Goal: Task Accomplishment & Management: Complete application form

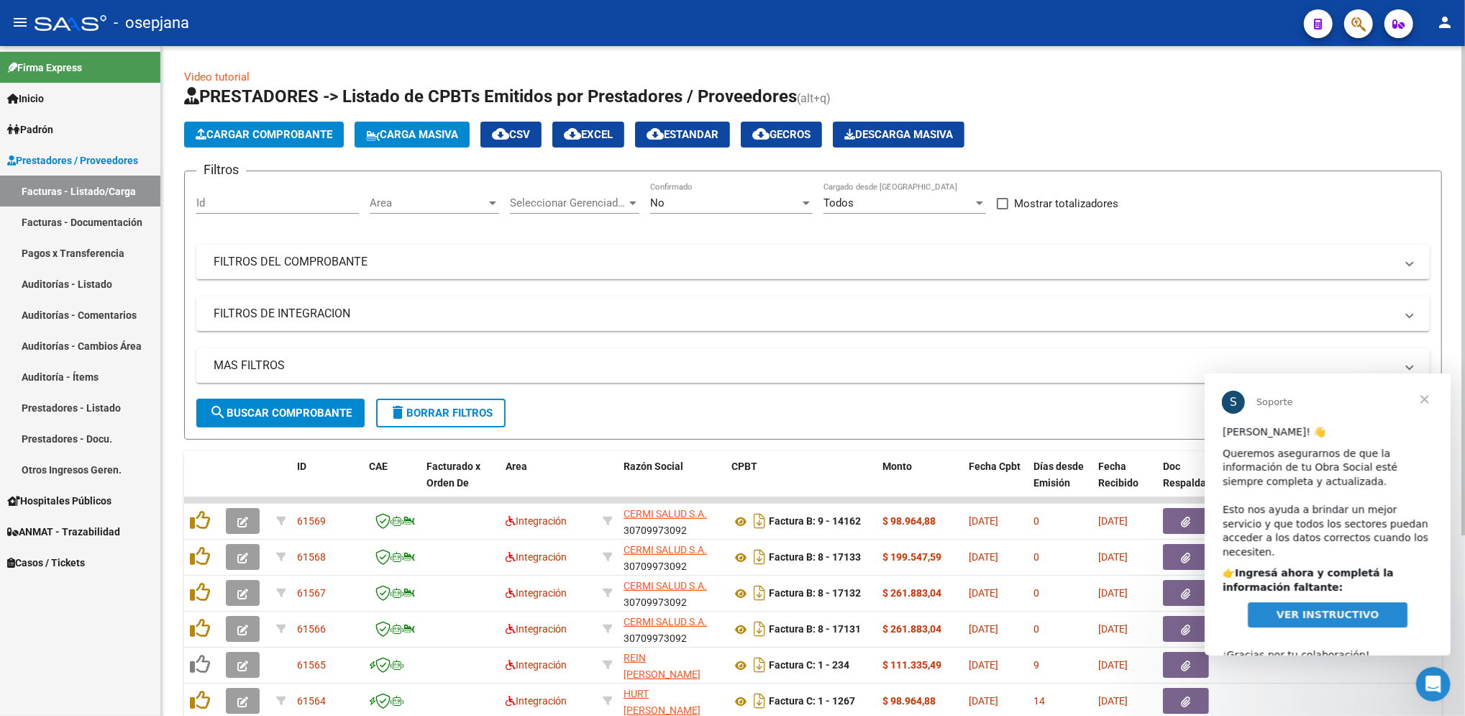
click at [440, 204] on span "Area" at bounding box center [428, 202] width 117 height 13
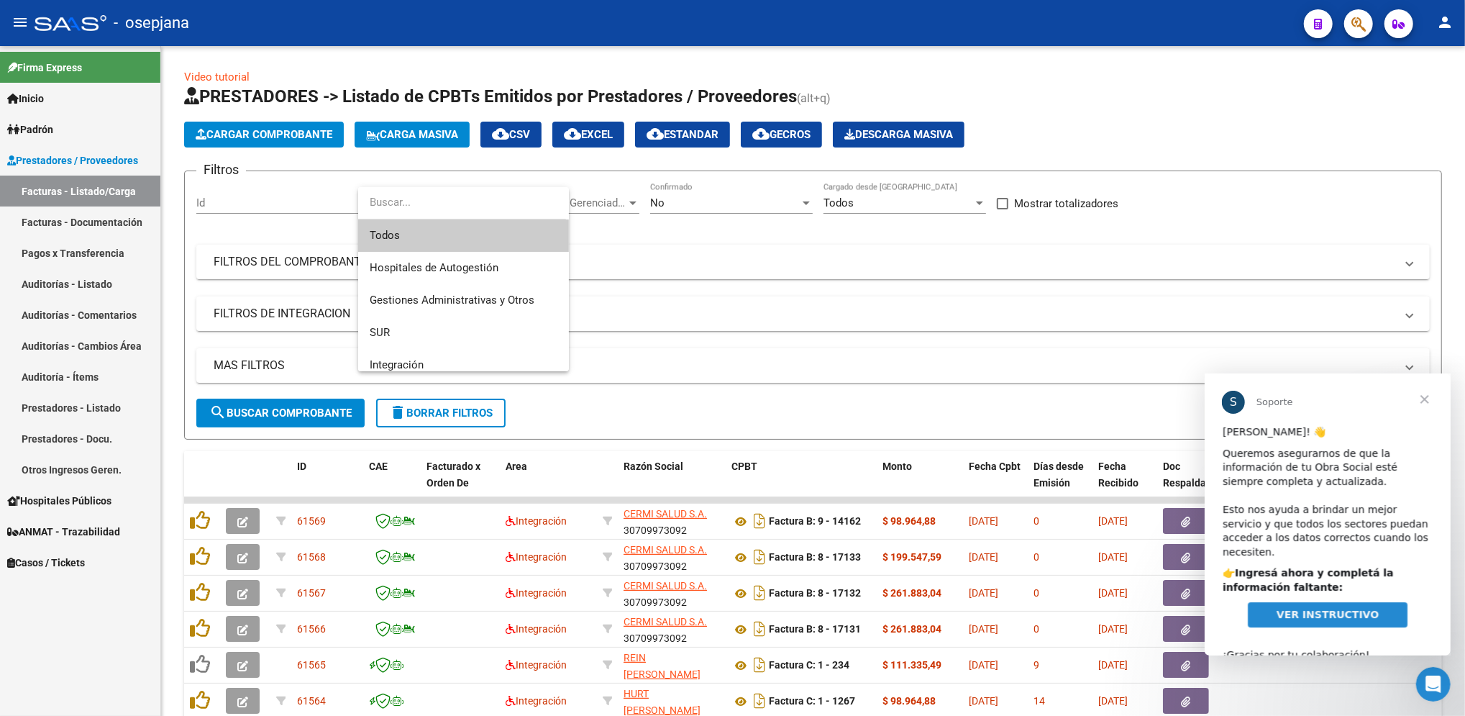
click at [435, 240] on span "Todos" at bounding box center [464, 235] width 188 height 32
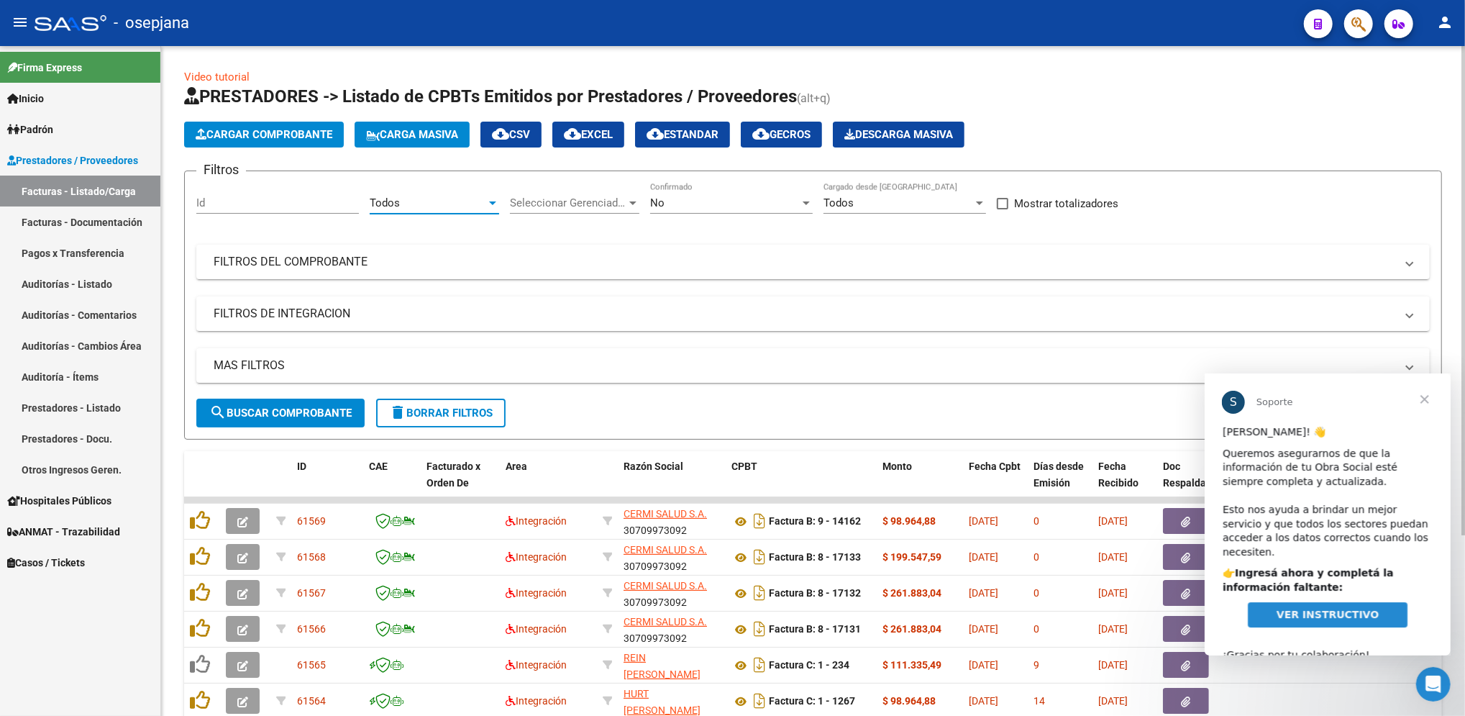
click at [569, 206] on span "Seleccionar Gerenciador" at bounding box center [568, 202] width 117 height 13
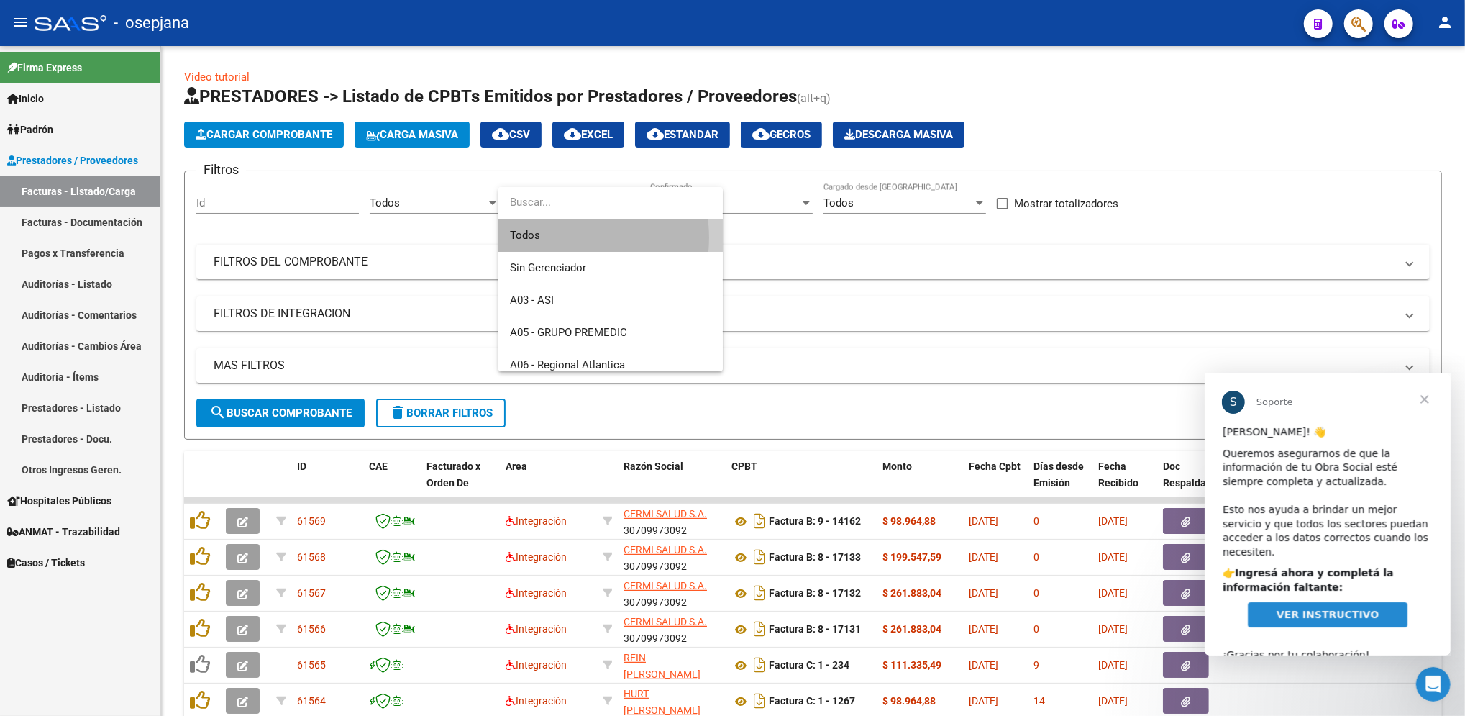
click at [565, 237] on span "Todos" at bounding box center [610, 235] width 201 height 32
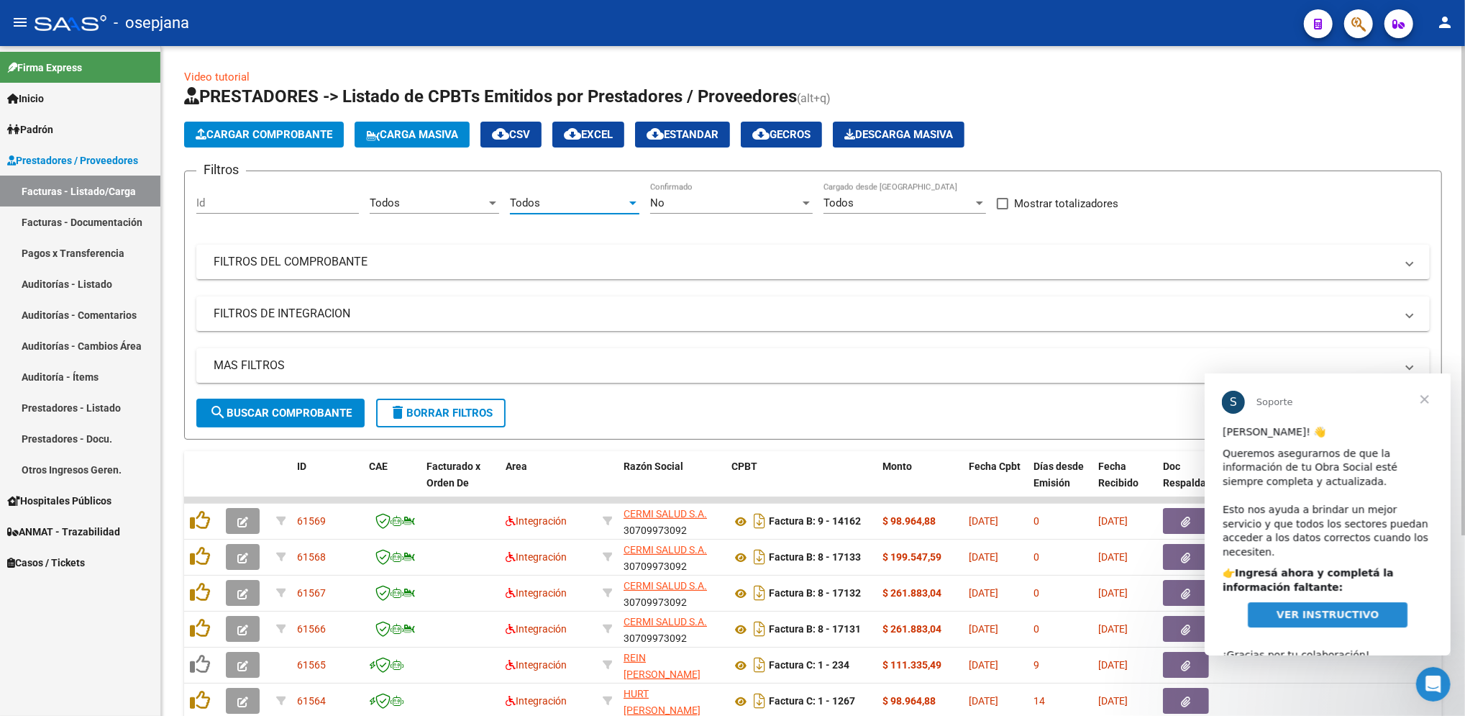
click at [689, 196] on div "No" at bounding box center [725, 202] width 150 height 13
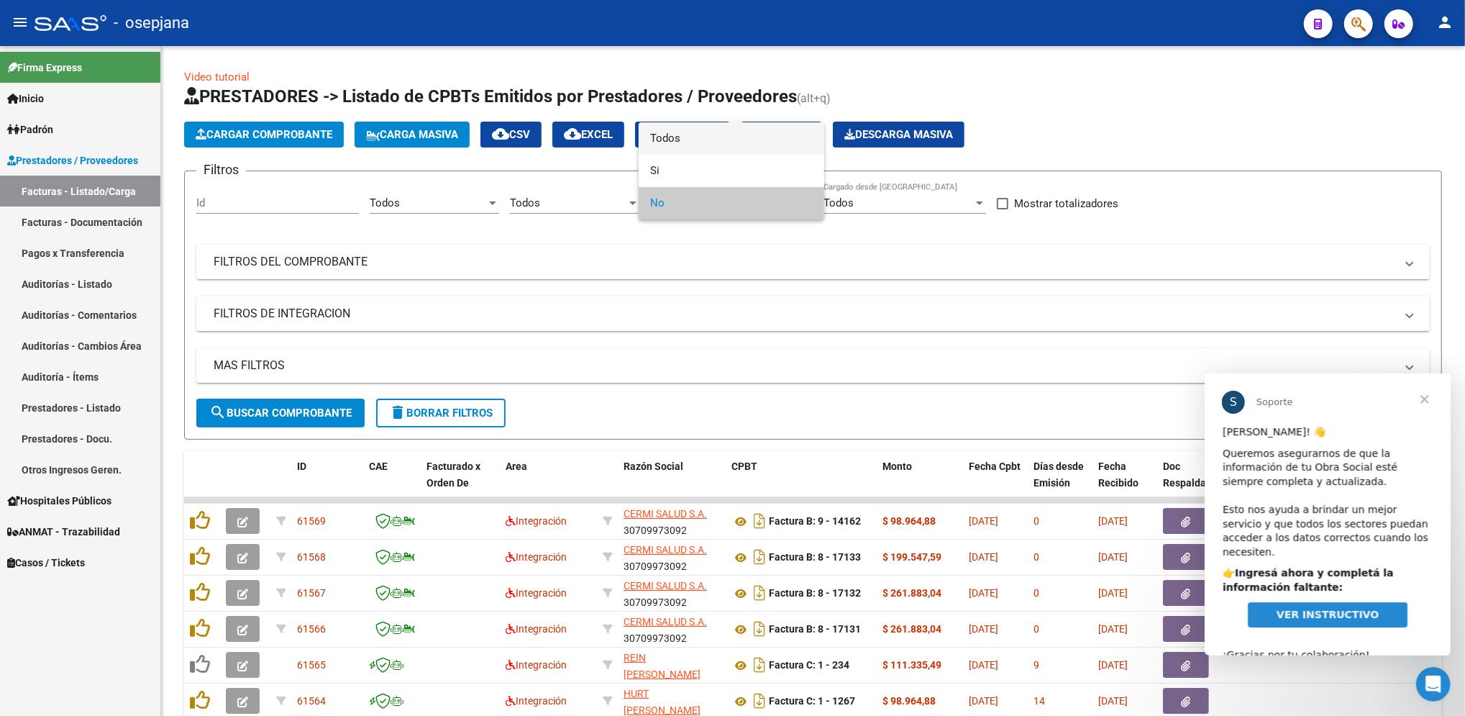
click at [686, 137] on span "Todos" at bounding box center [731, 138] width 163 height 32
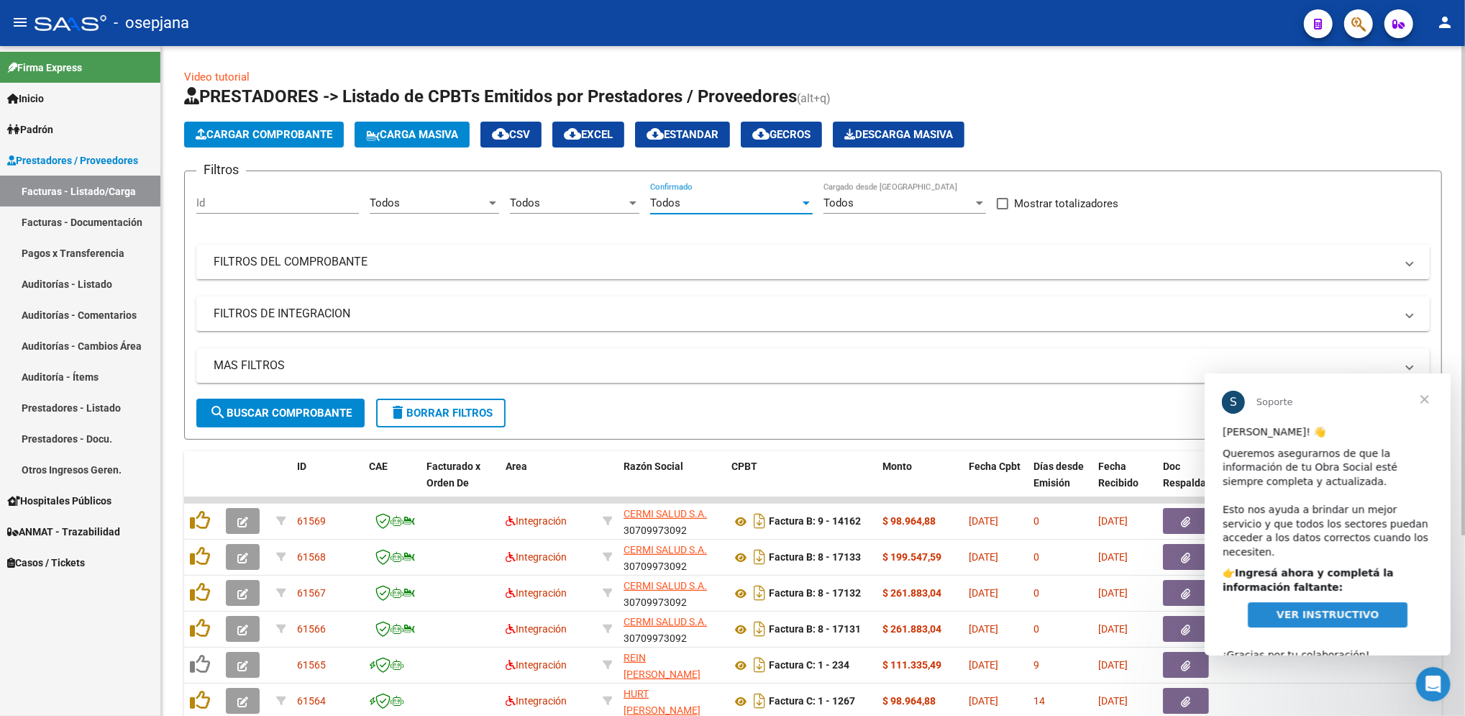
click at [616, 243] on div "Filtros Id Todos Area Todos Seleccionar Gerenciador Todos Confirmado Todos Carg…" at bounding box center [813, 291] width 1234 height 216
click at [578, 262] on mat-panel-title "FILTROS DEL COMPROBANTE" at bounding box center [805, 262] width 1182 height 16
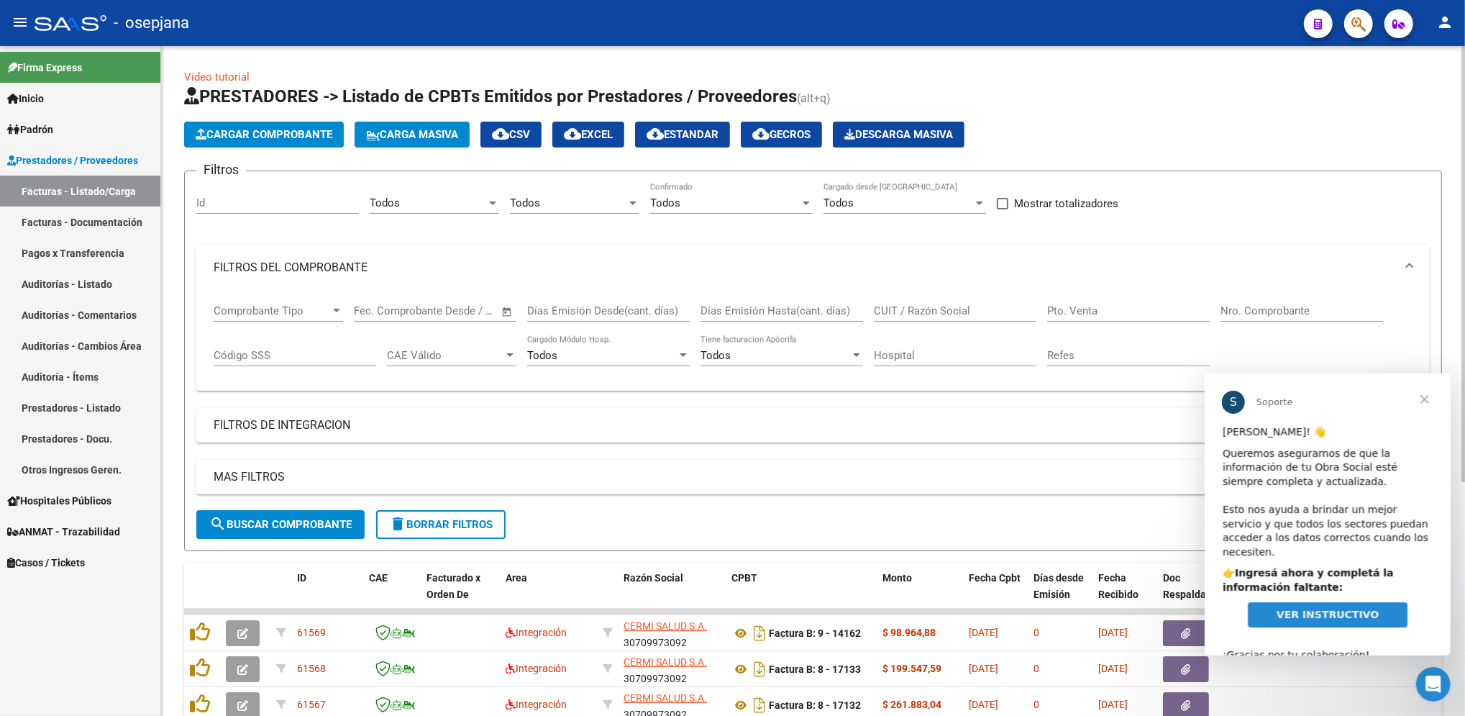
click at [1119, 314] on input "Pto. Venta" at bounding box center [1128, 310] width 163 height 13
type input "1"
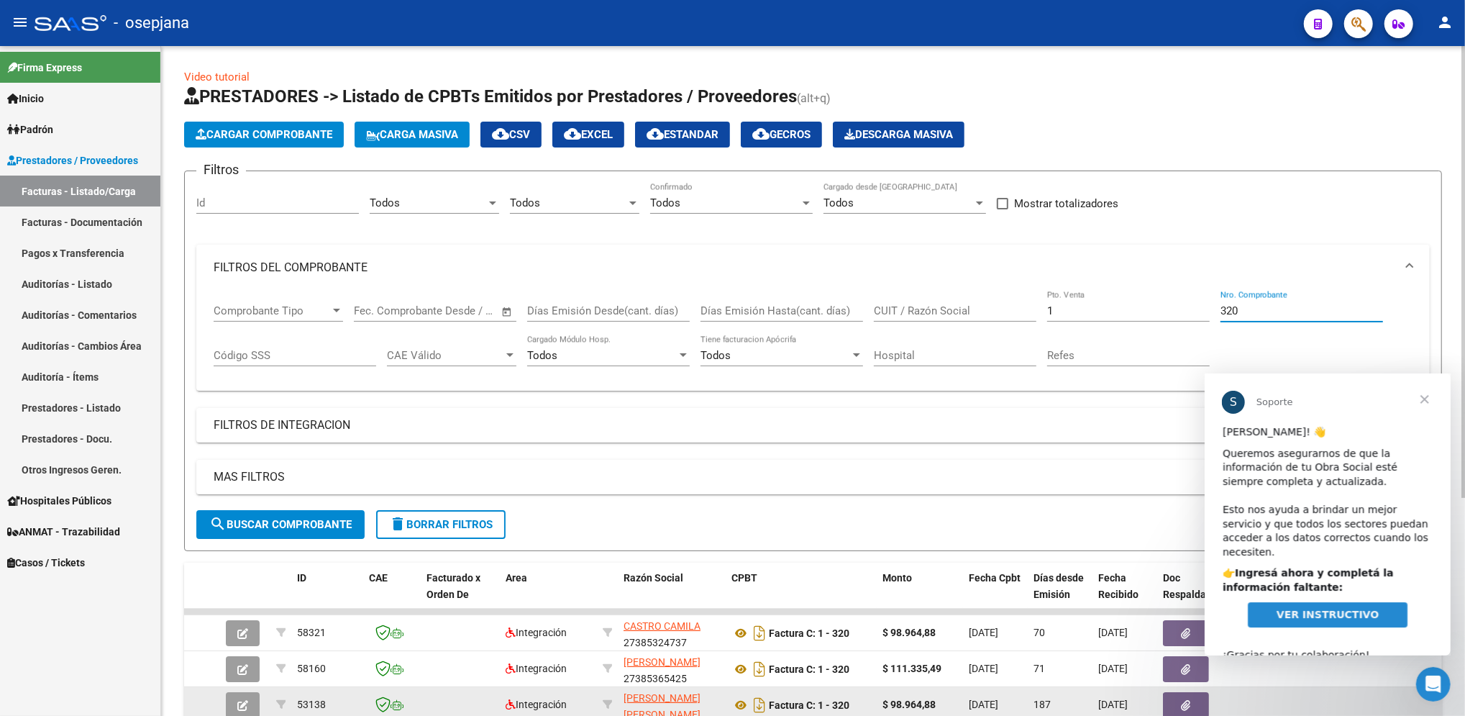
type input "320"
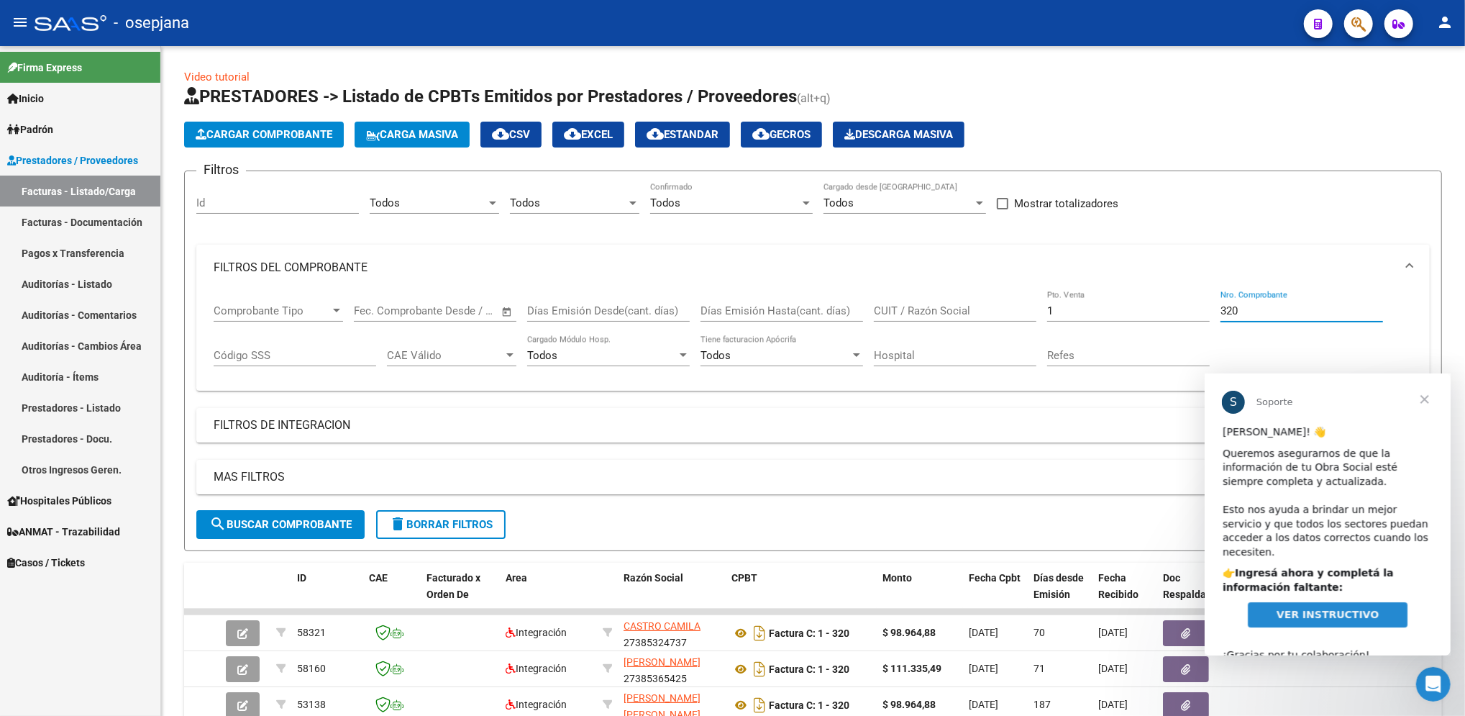
click at [81, 291] on link "Auditorías - Listado" at bounding box center [80, 283] width 160 height 31
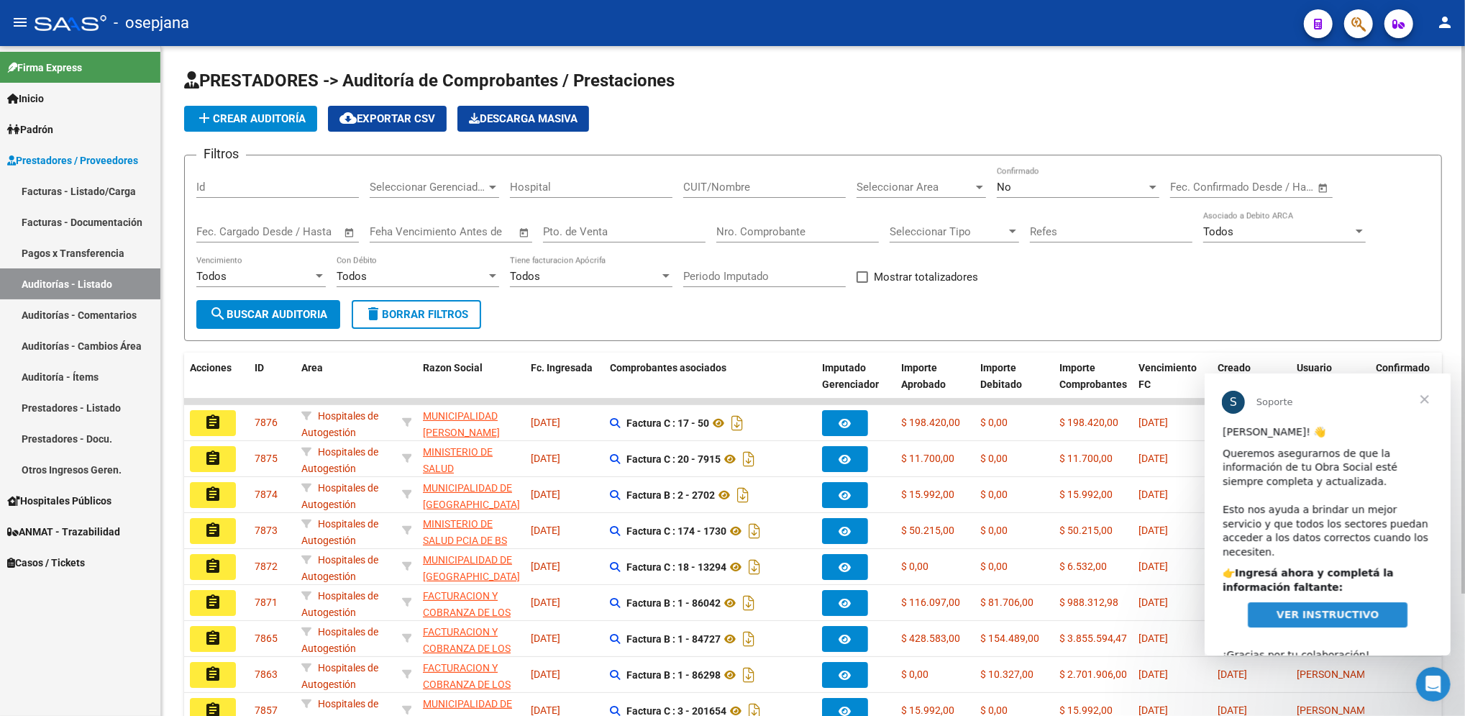
click at [557, 229] on input "Pto. de Venta" at bounding box center [624, 231] width 163 height 13
type input "1"
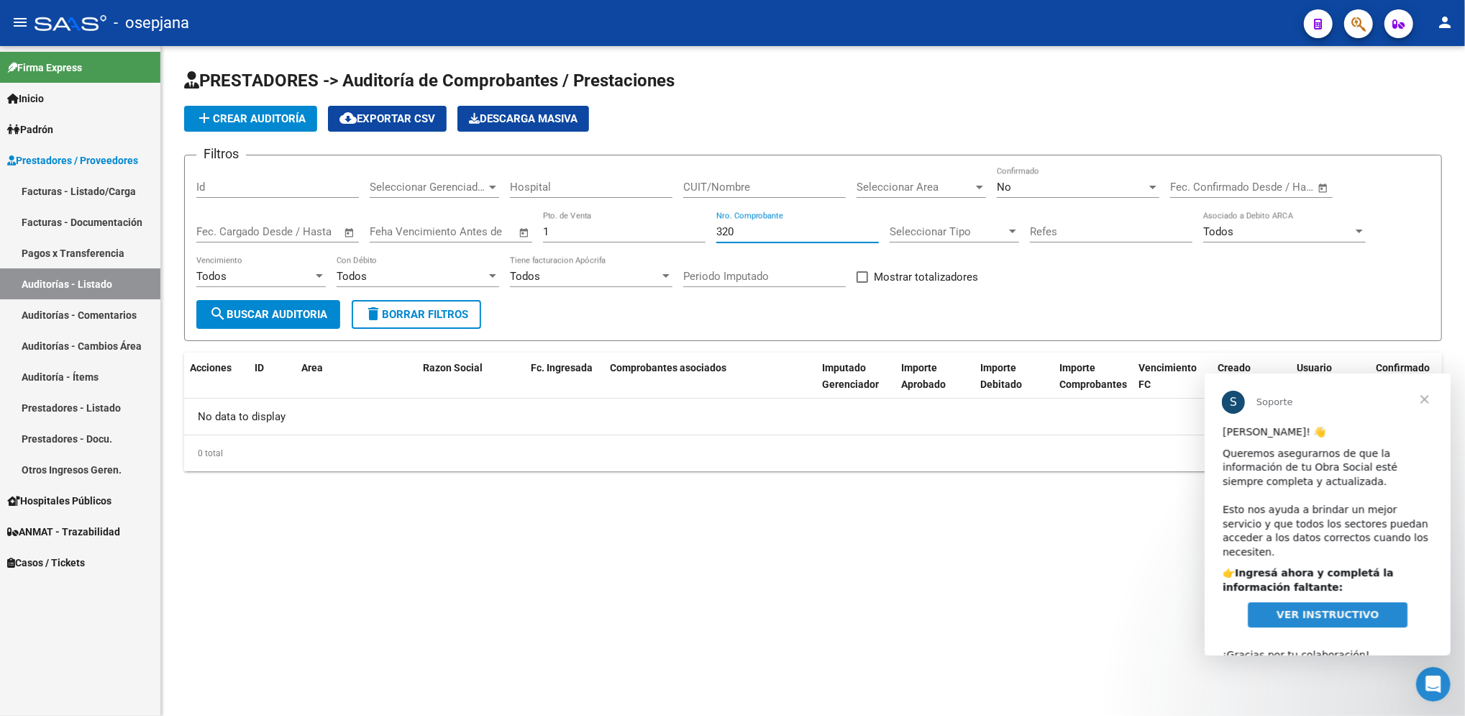
type input "320"
click at [283, 107] on button "add Crear Auditoría" at bounding box center [250, 119] width 133 height 26
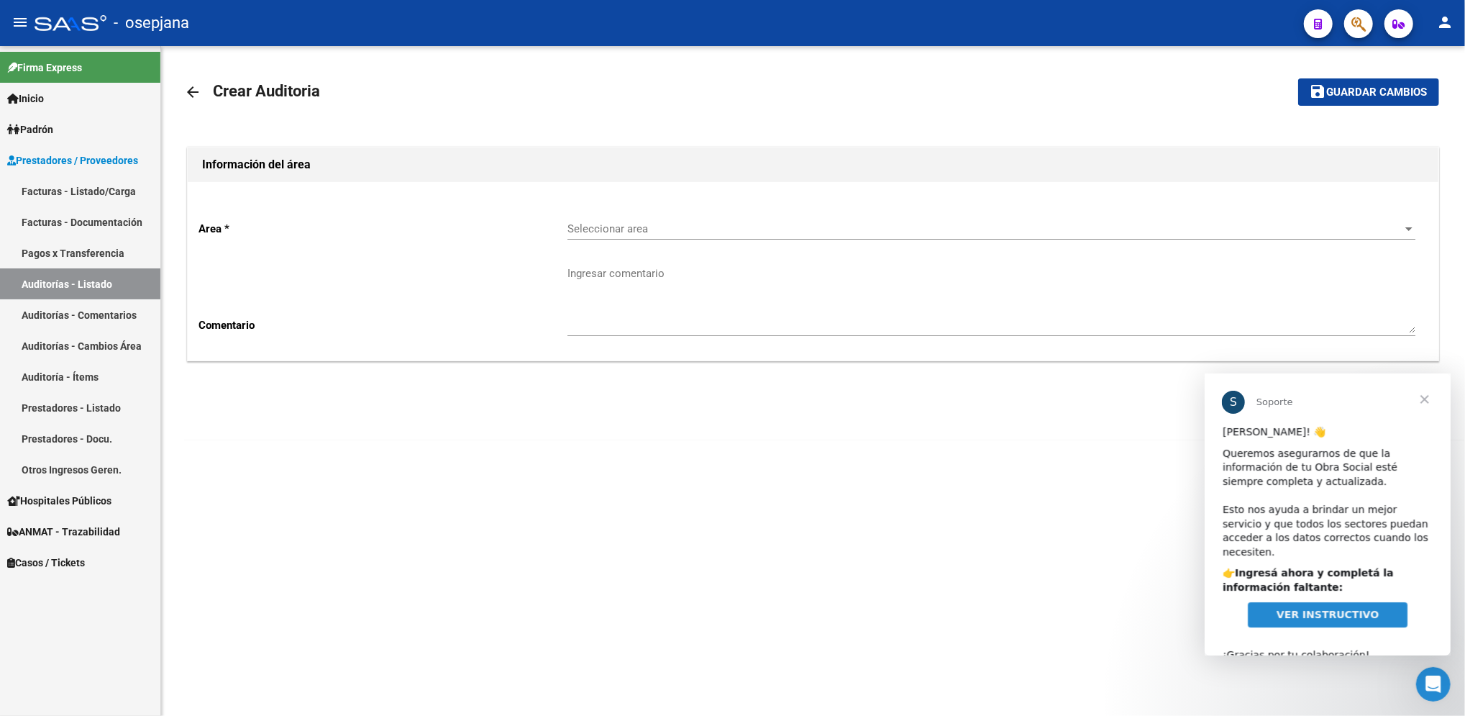
click at [811, 239] on div "Seleccionar area Seleccionar area" at bounding box center [991, 224] width 848 height 31
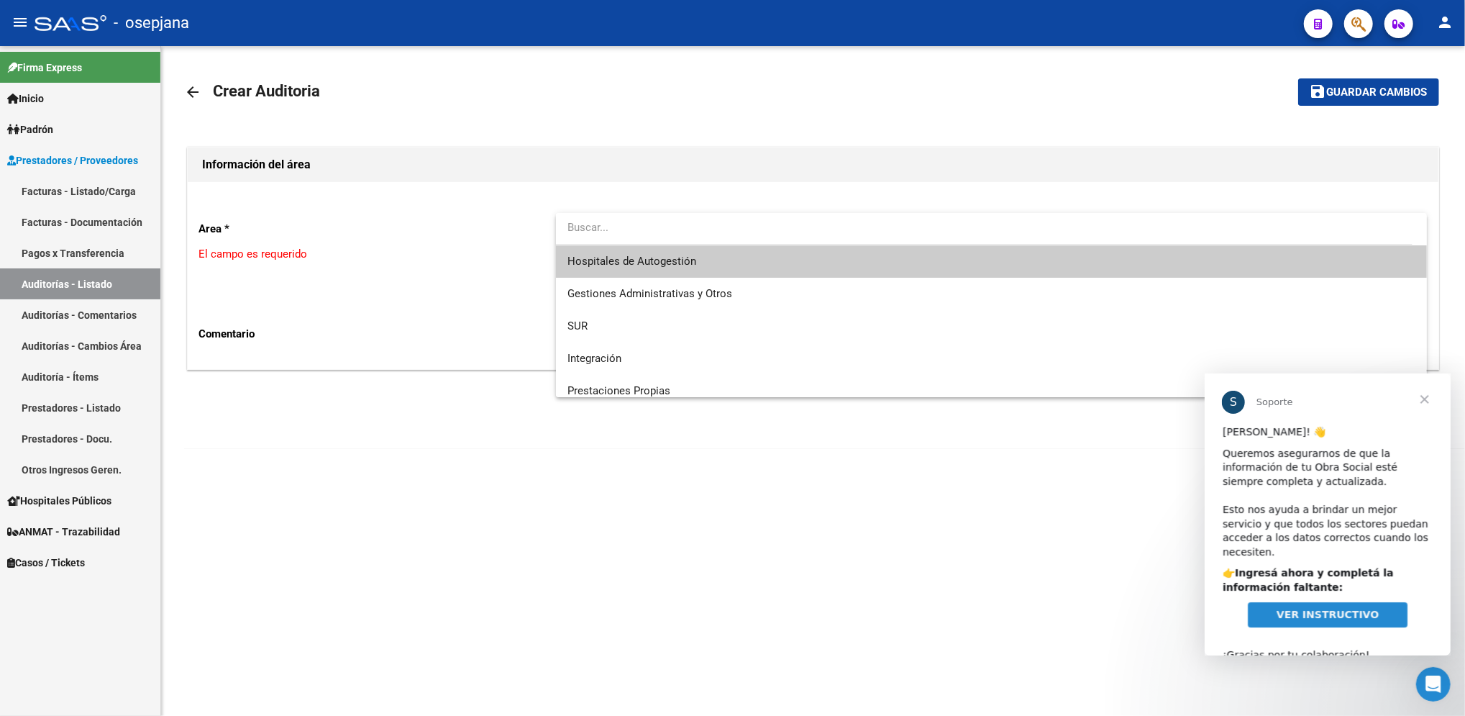
click at [749, 255] on span "Hospitales de Autogestión" at bounding box center [991, 261] width 848 height 32
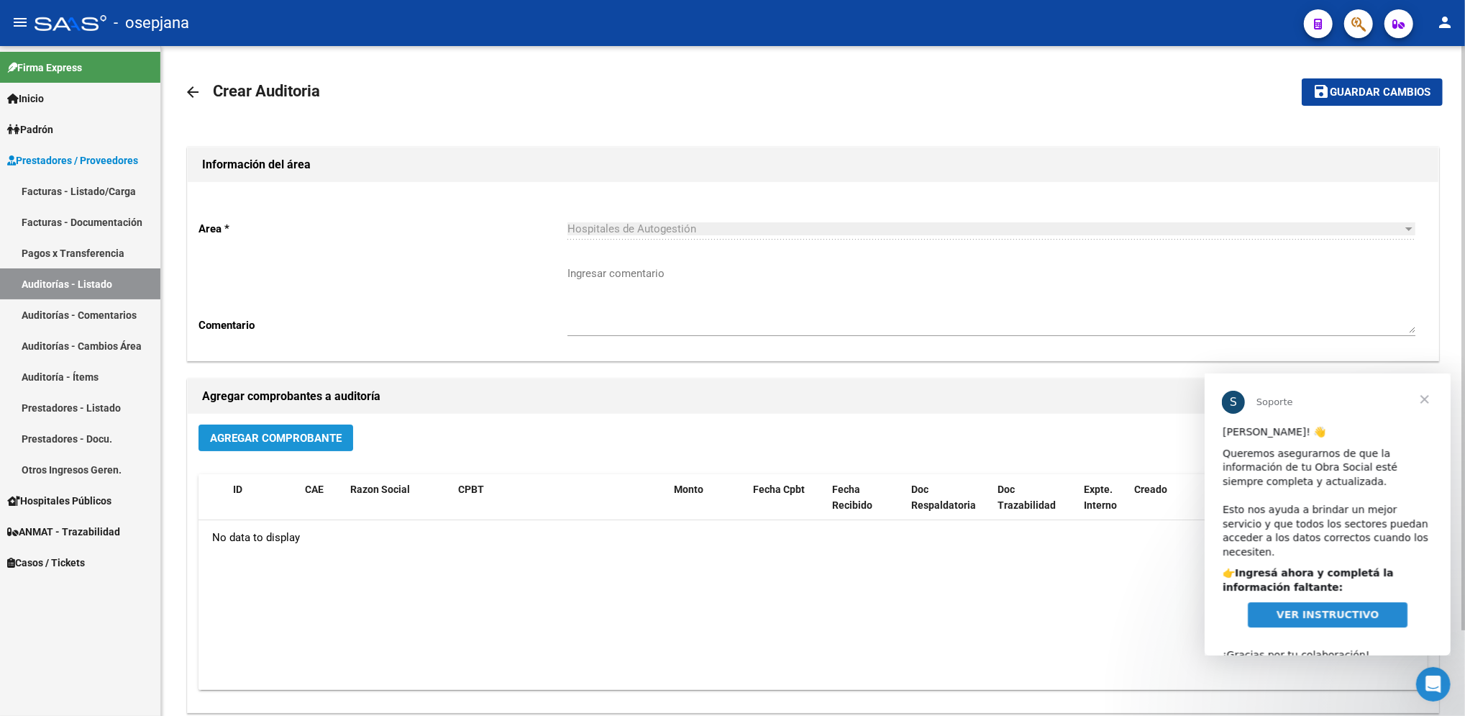
click at [263, 435] on span "Agregar Comprobante" at bounding box center [276, 438] width 132 height 13
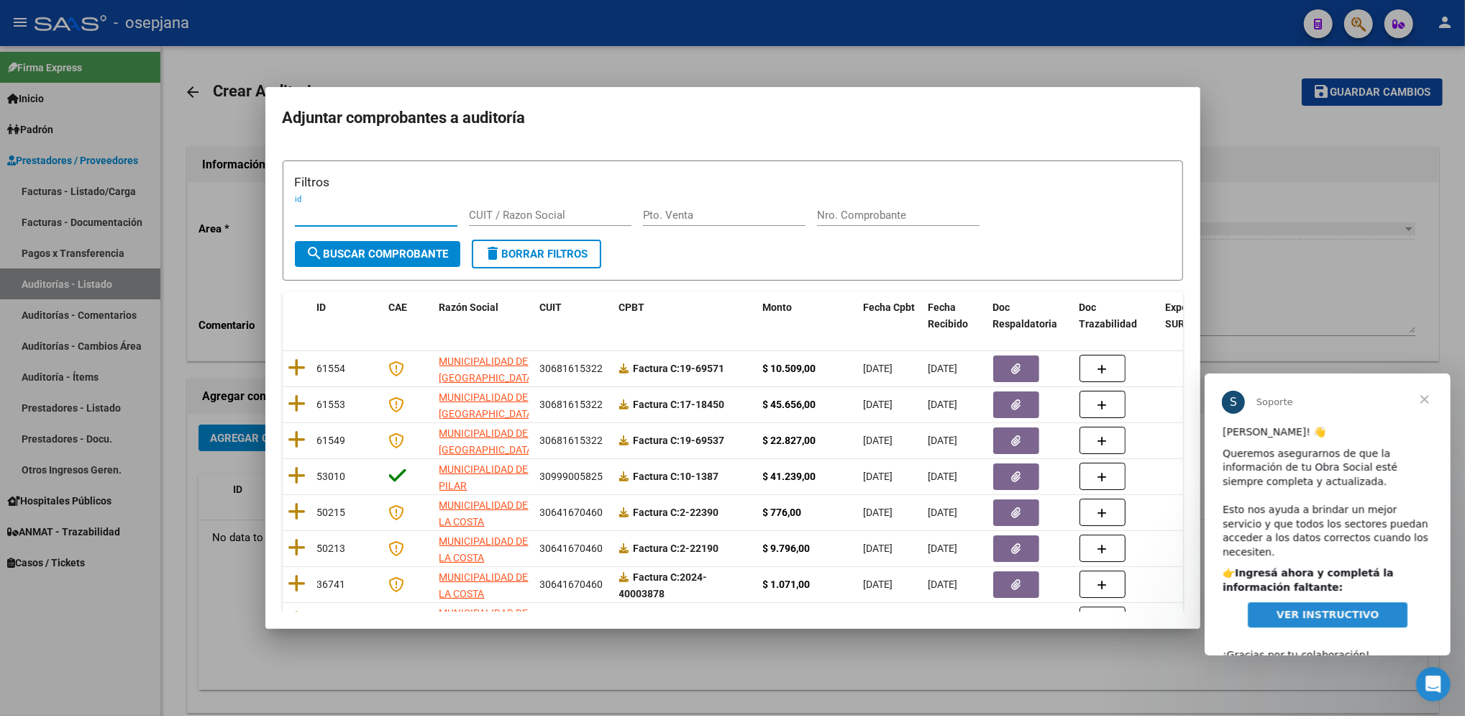
click at [734, 229] on div "Pto. Venta" at bounding box center [724, 221] width 163 height 35
click at [727, 219] on input "Pto. Venta" at bounding box center [724, 215] width 163 height 13
type input "1"
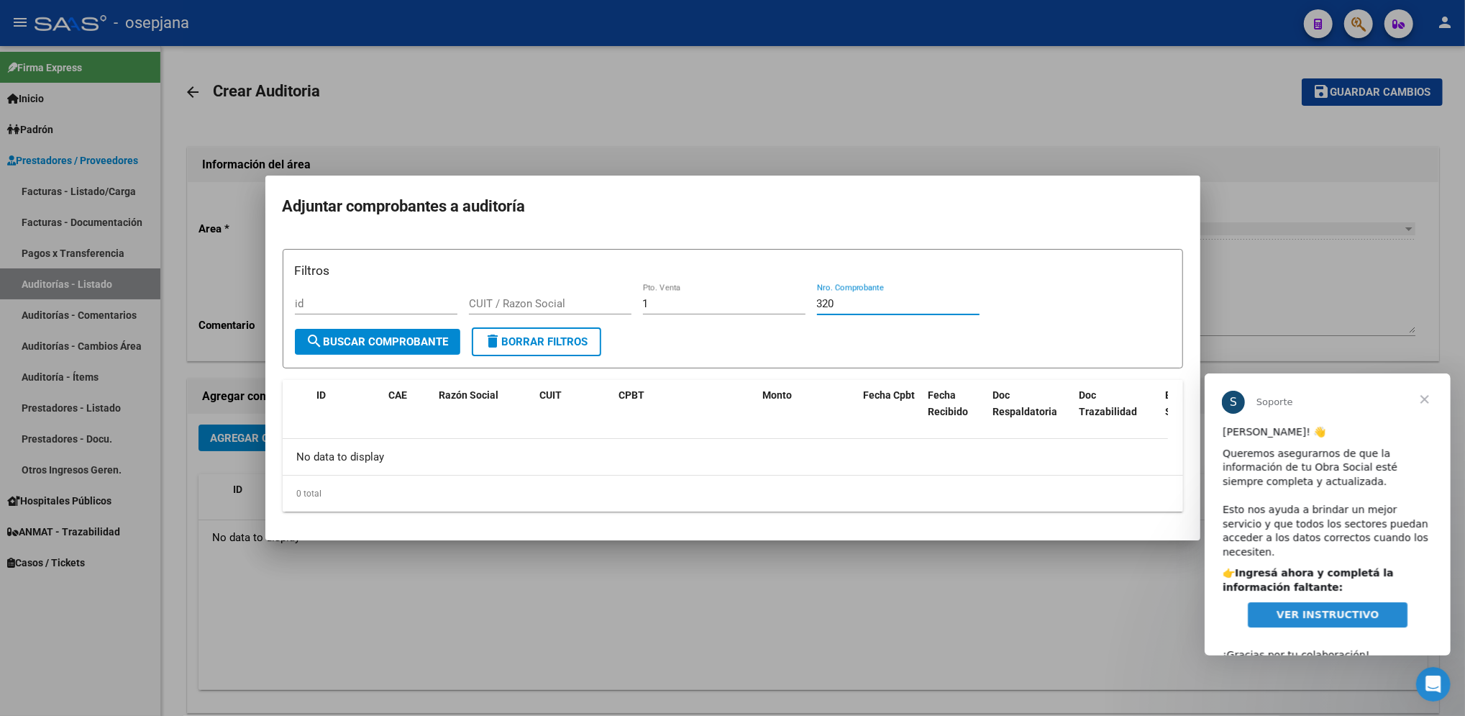
type input "320"
click at [1464, 66] on html "menu - osepjana person Firma Express Inicio Calendario SSS Instructivos Contact…" at bounding box center [732, 358] width 1465 height 716
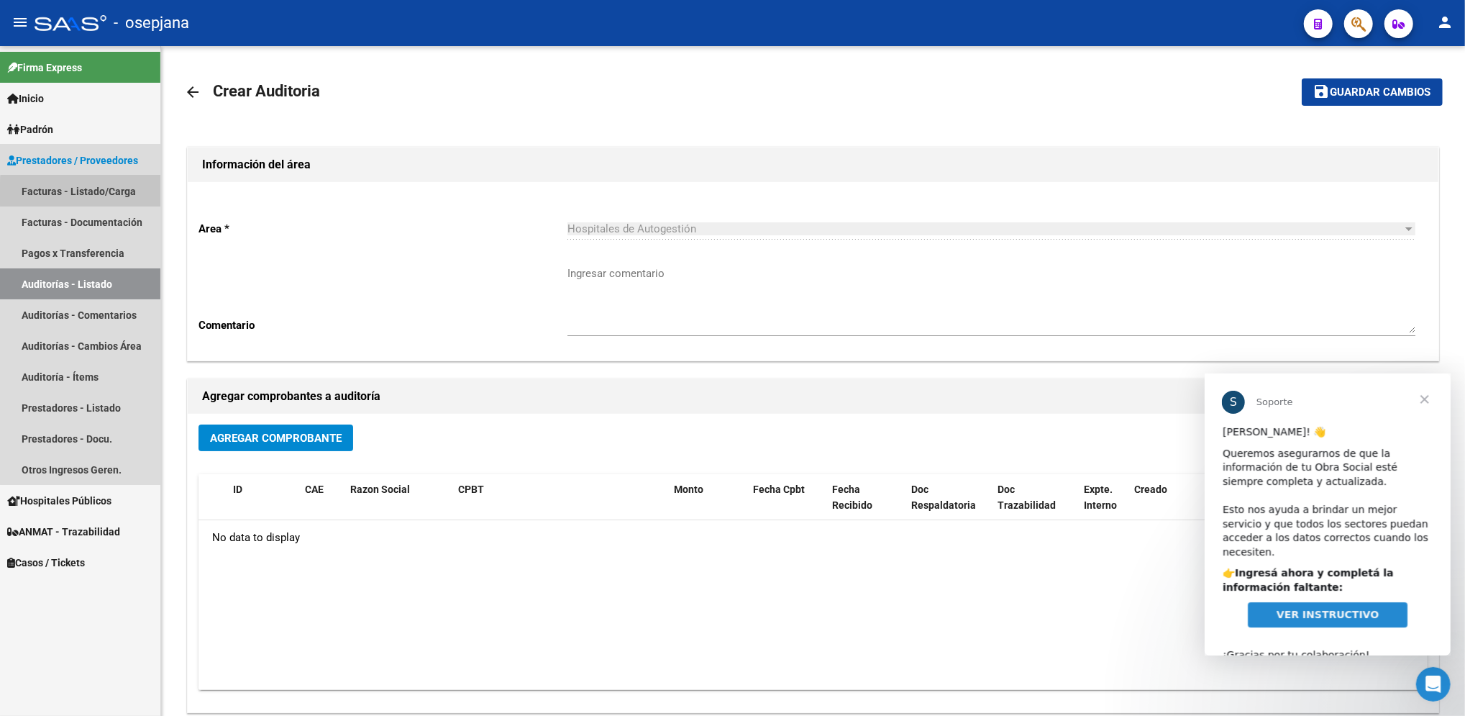
click at [101, 193] on link "Facturas - Listado/Carga" at bounding box center [80, 190] width 160 height 31
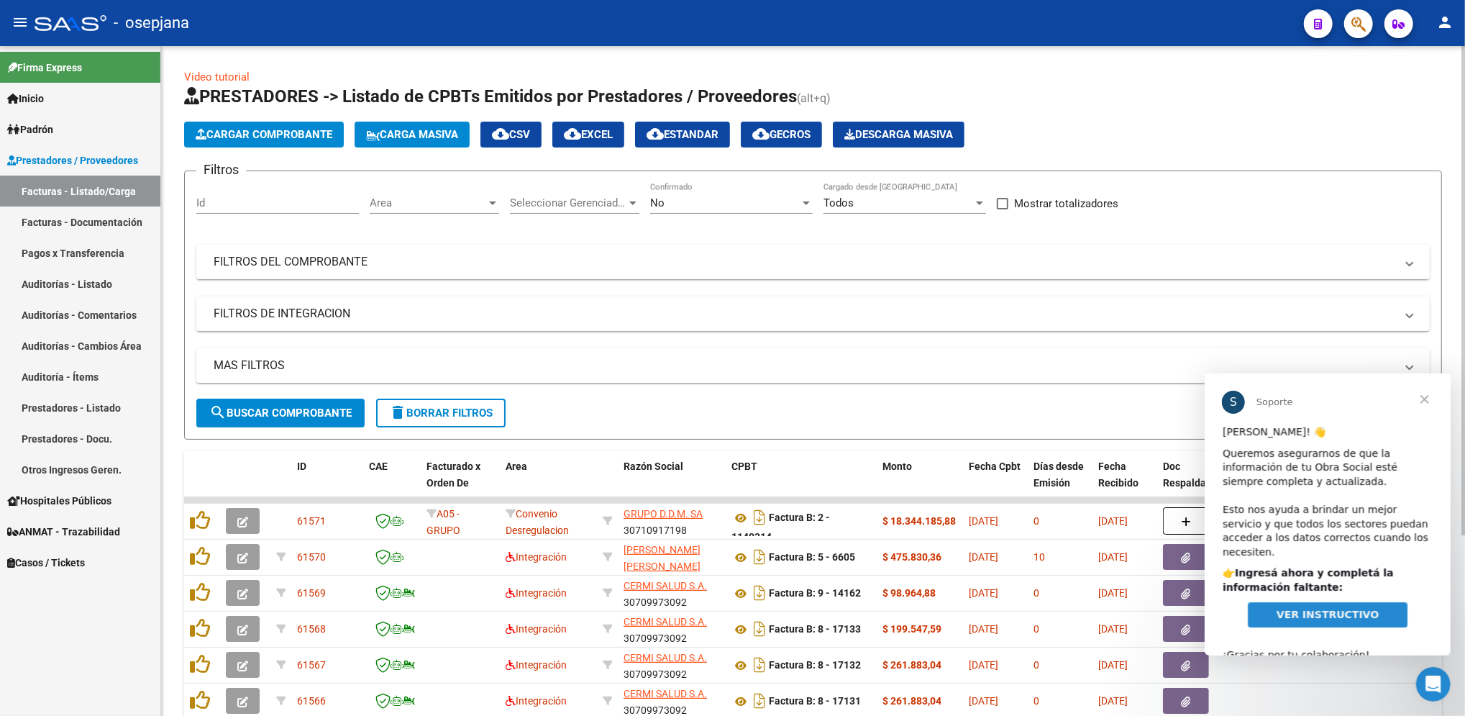
click at [395, 199] on span "Area" at bounding box center [428, 202] width 117 height 13
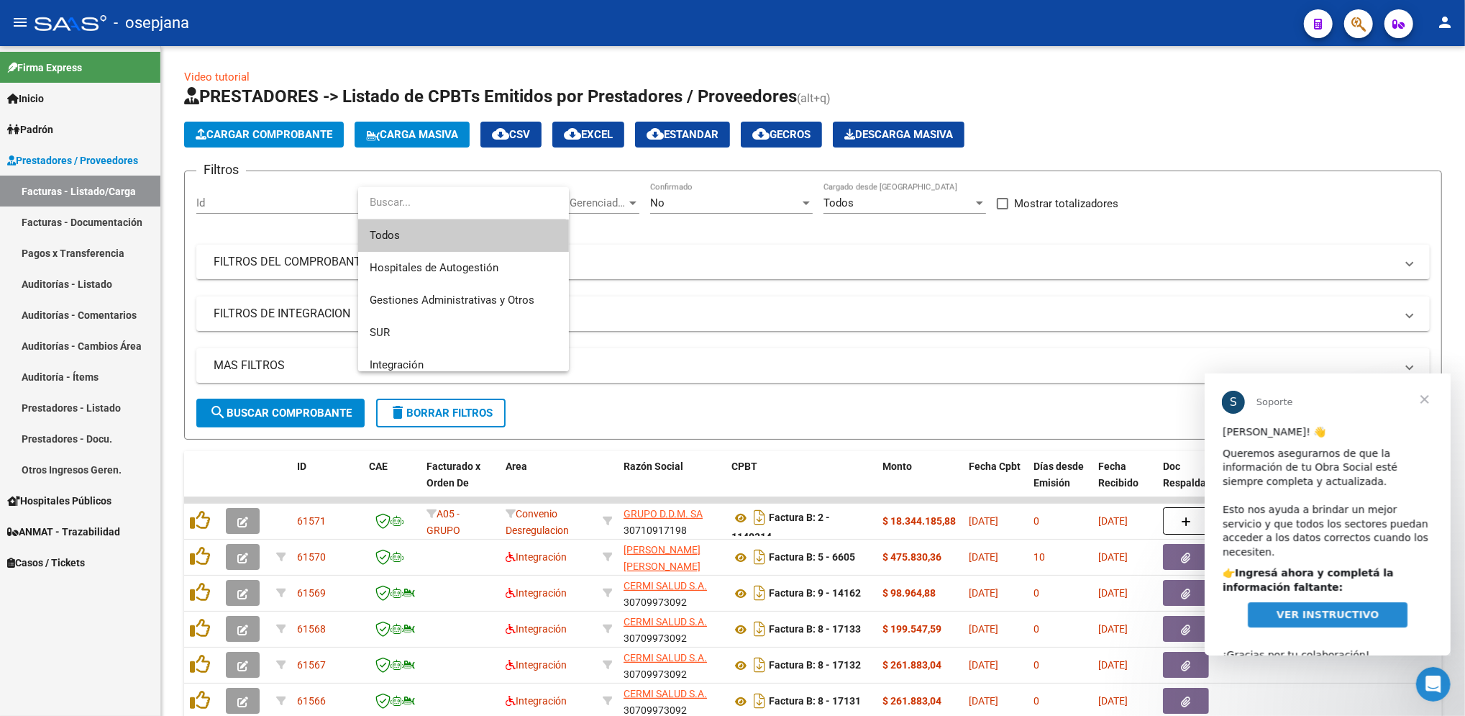
click at [395, 210] on input "dropdown search" at bounding box center [462, 202] width 208 height 32
click at [399, 234] on span "Todos" at bounding box center [464, 235] width 188 height 32
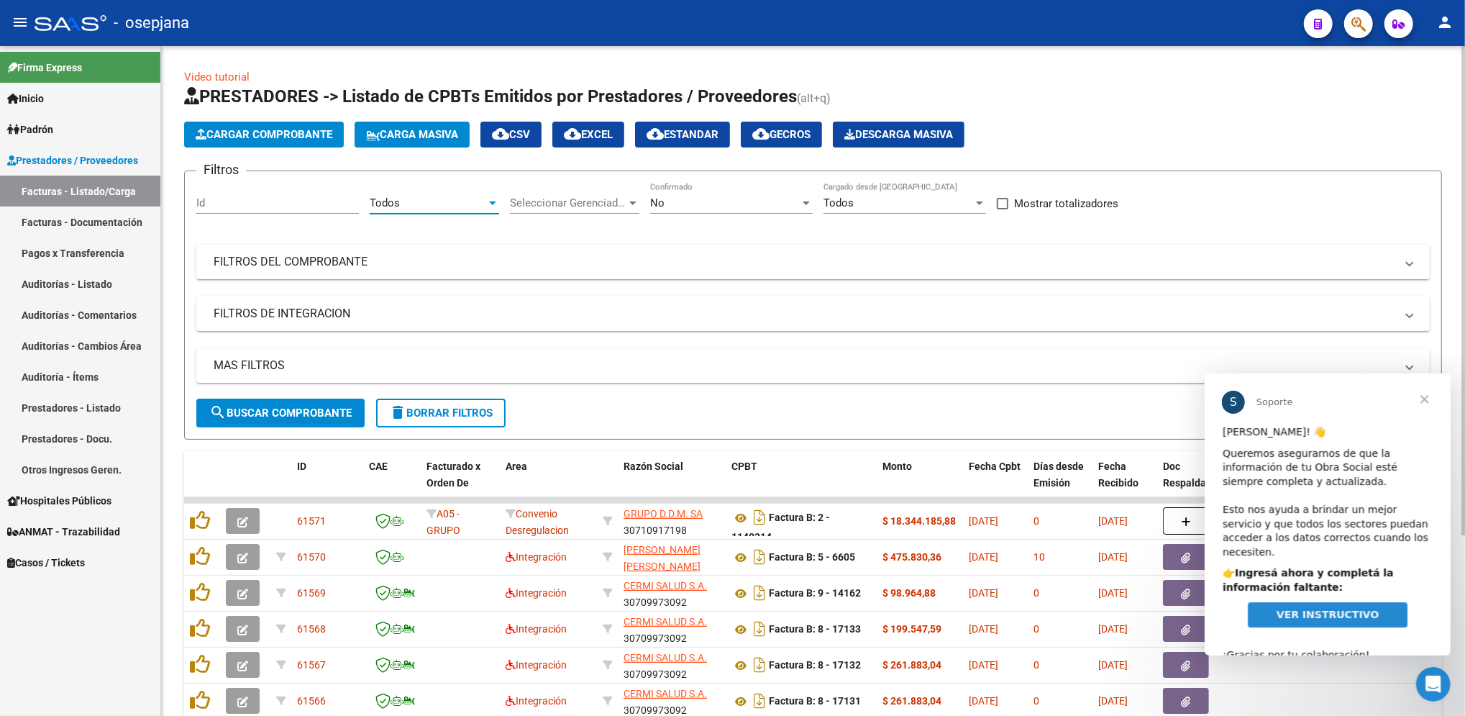
click at [597, 211] on div "Seleccionar Gerenciador Seleccionar Gerenciador" at bounding box center [574, 198] width 129 height 31
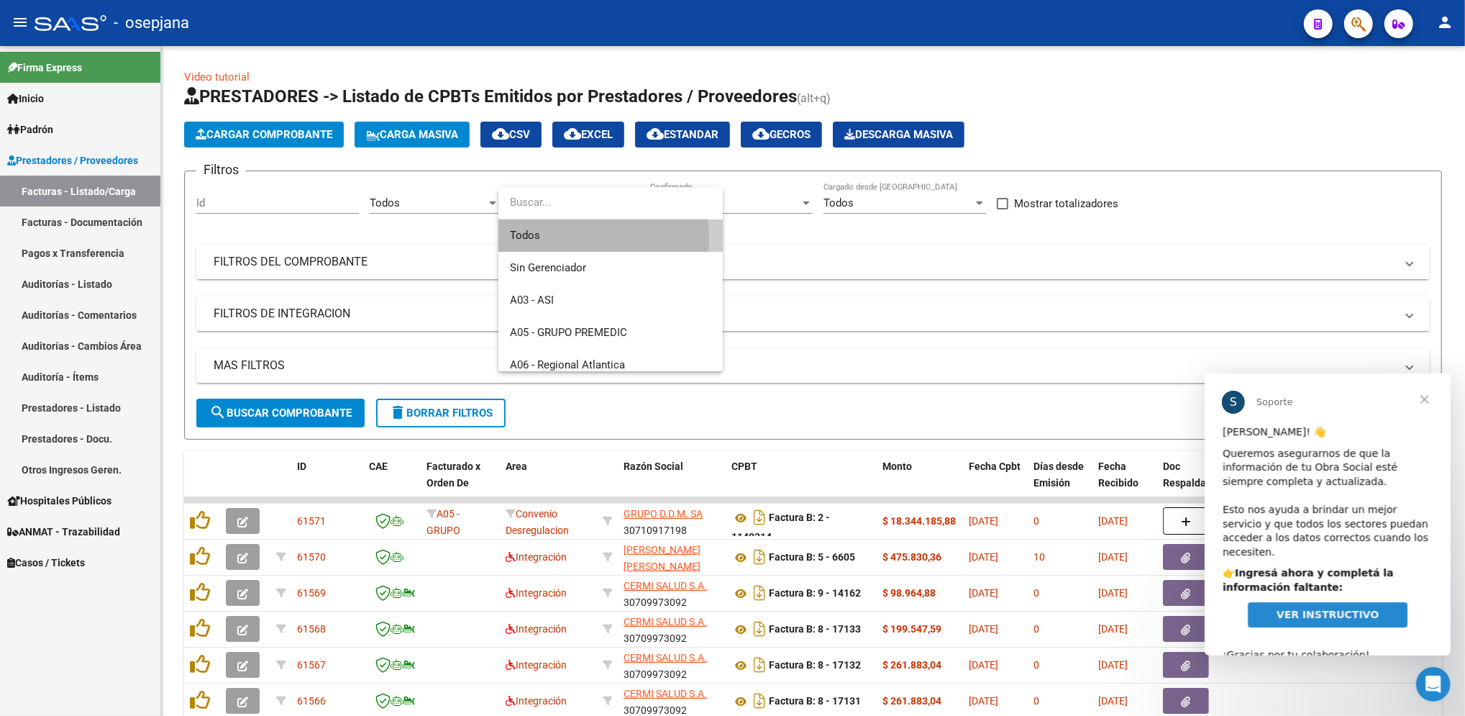
click at [544, 237] on span "Todos" at bounding box center [610, 235] width 201 height 32
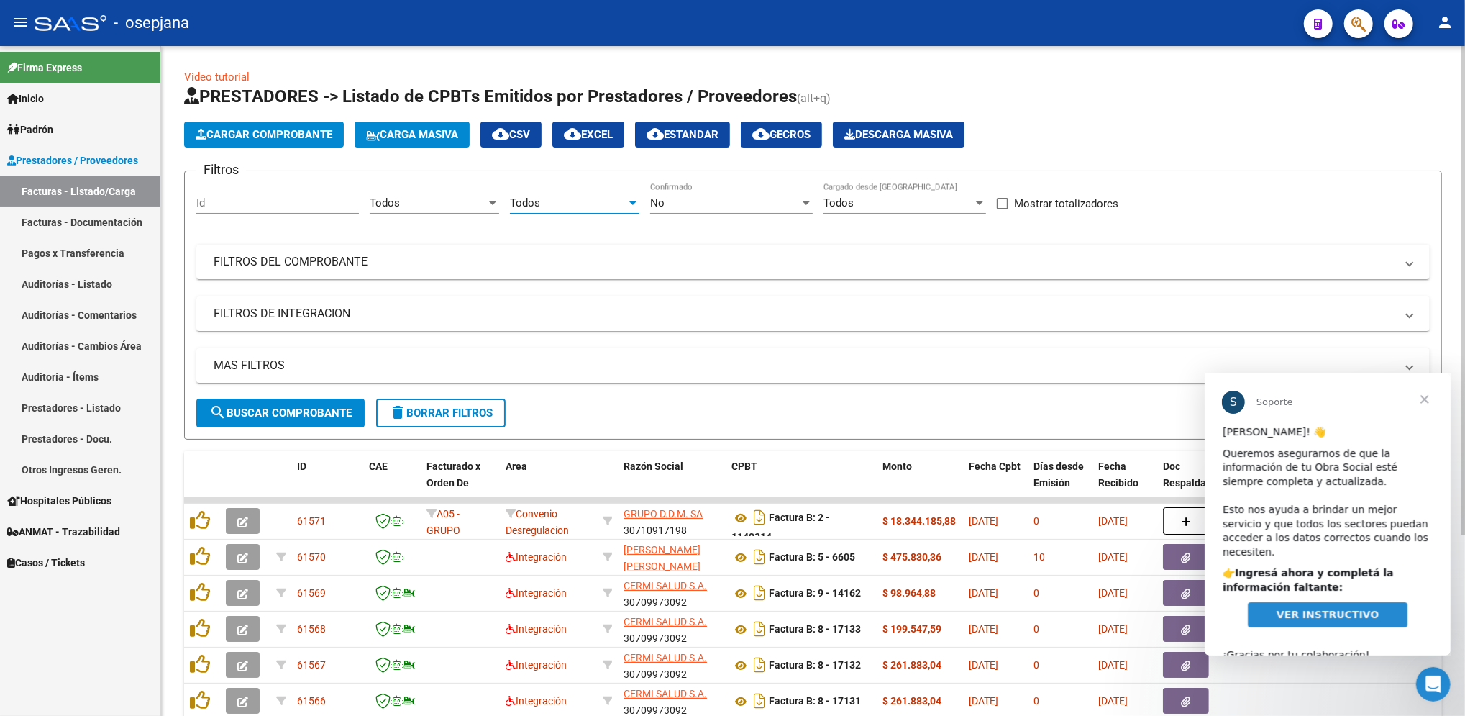
click at [676, 204] on div "No" at bounding box center [725, 202] width 150 height 13
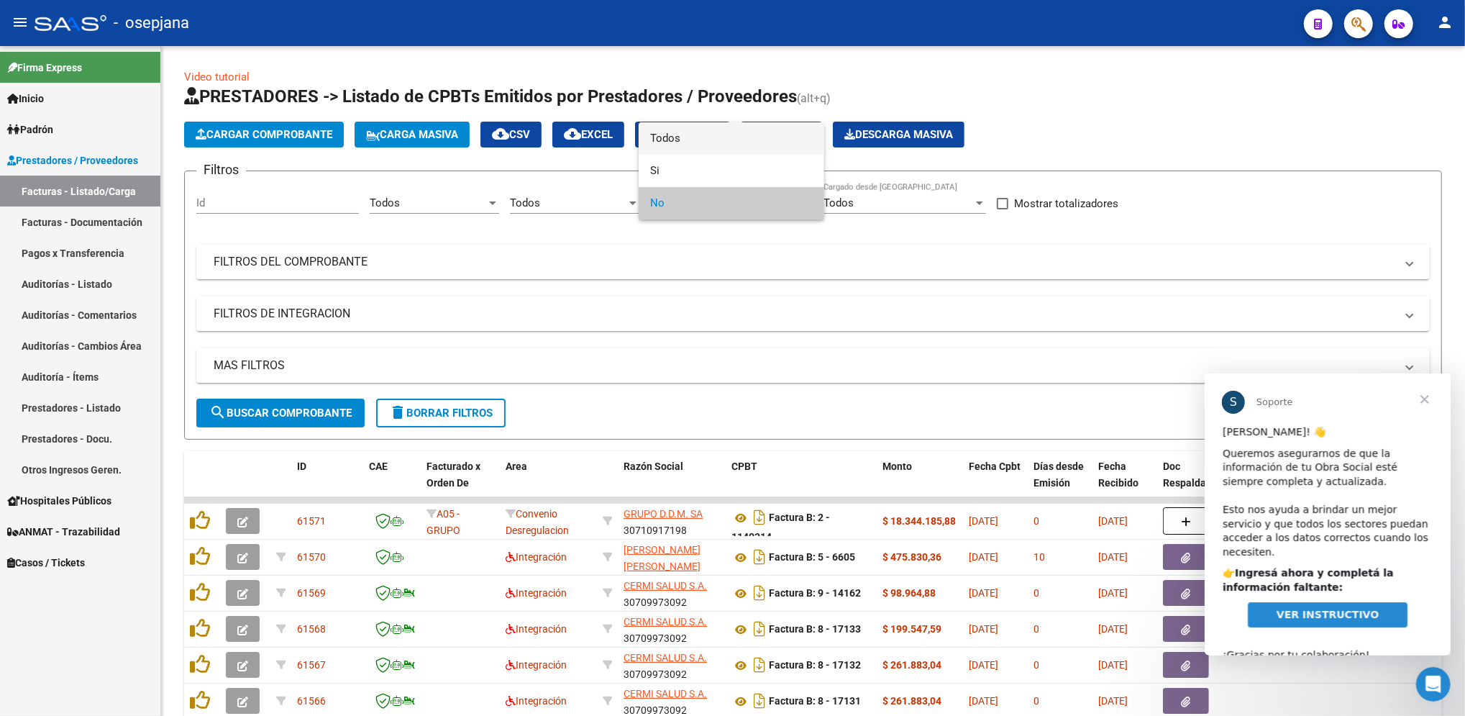
click at [680, 140] on span "Todos" at bounding box center [731, 138] width 163 height 32
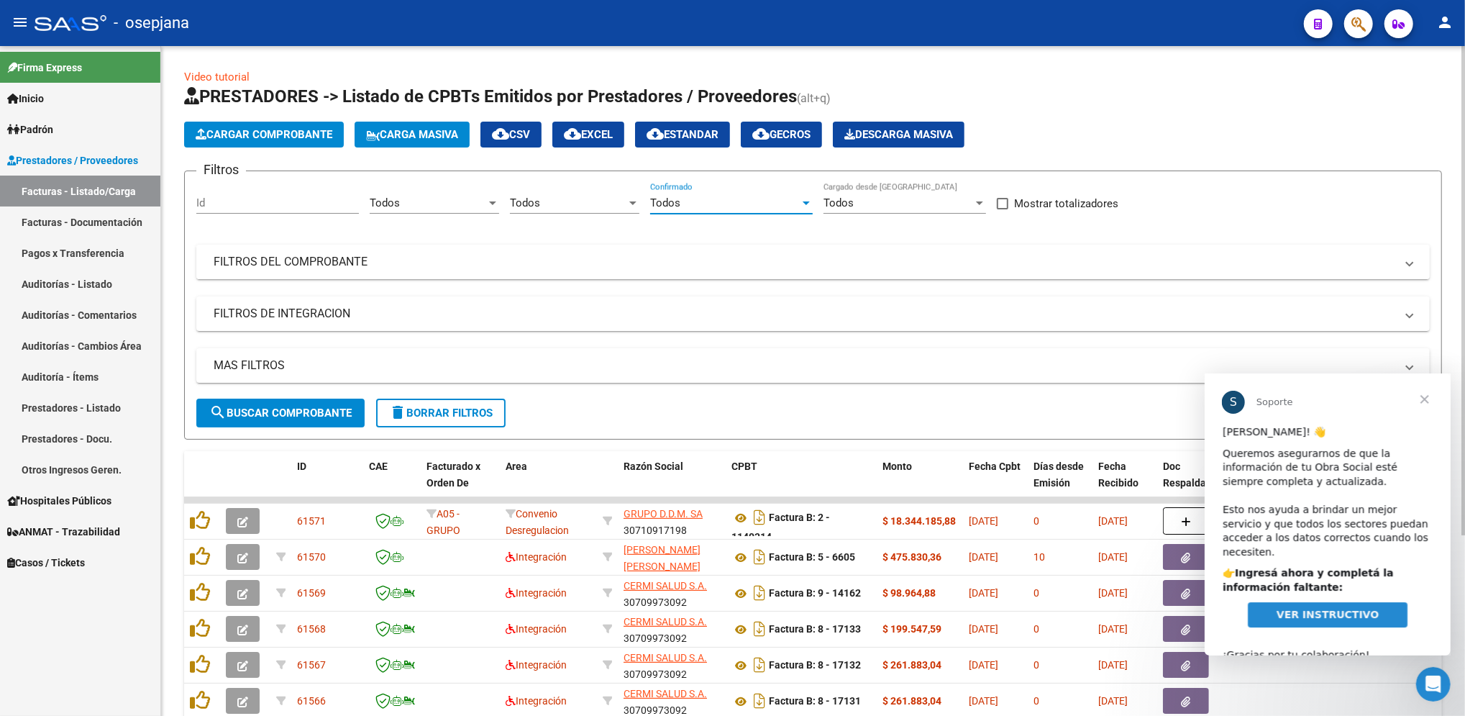
click at [611, 261] on mat-panel-title "FILTROS DEL COMPROBANTE" at bounding box center [805, 262] width 1182 height 16
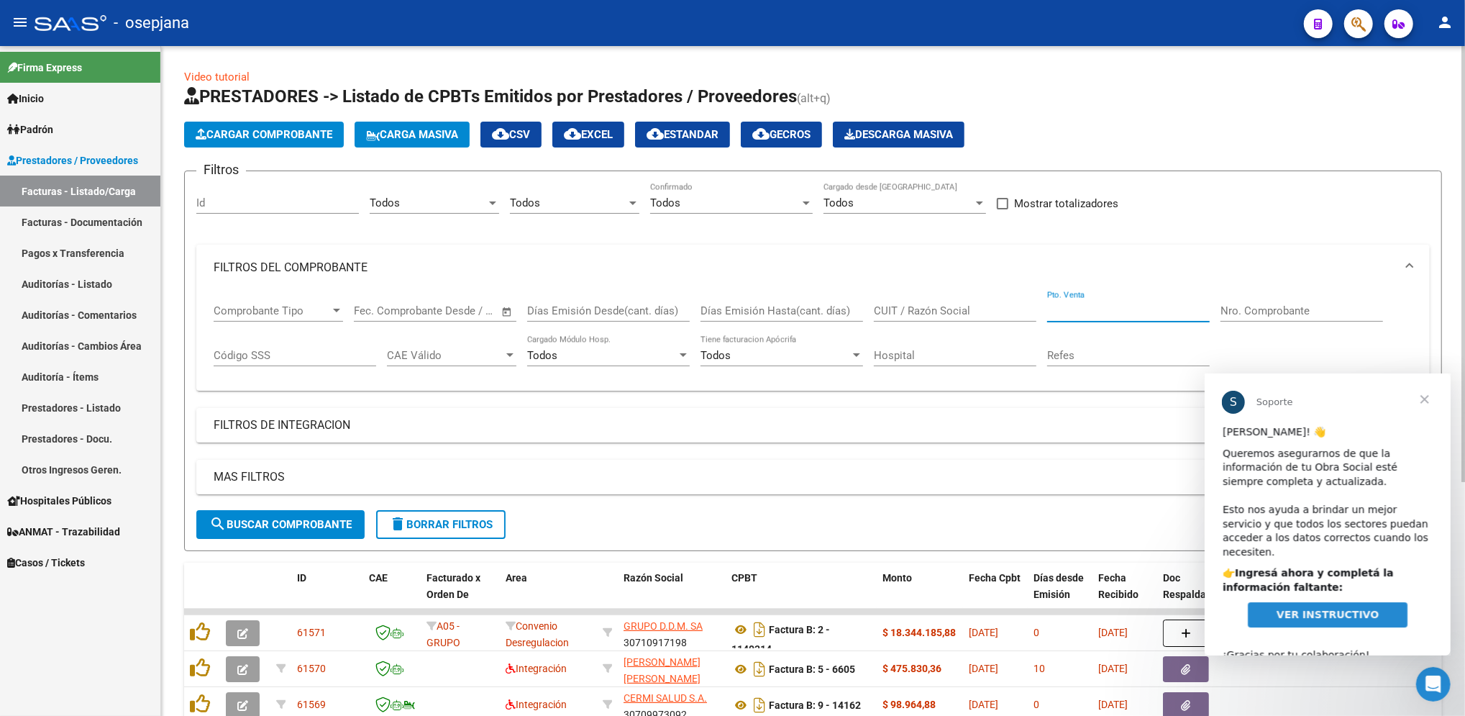
click at [1084, 313] on input "Pto. Venta" at bounding box center [1128, 310] width 163 height 13
type input "321"
click at [1084, 313] on input "Pto. Venta" at bounding box center [1128, 310] width 163 height 13
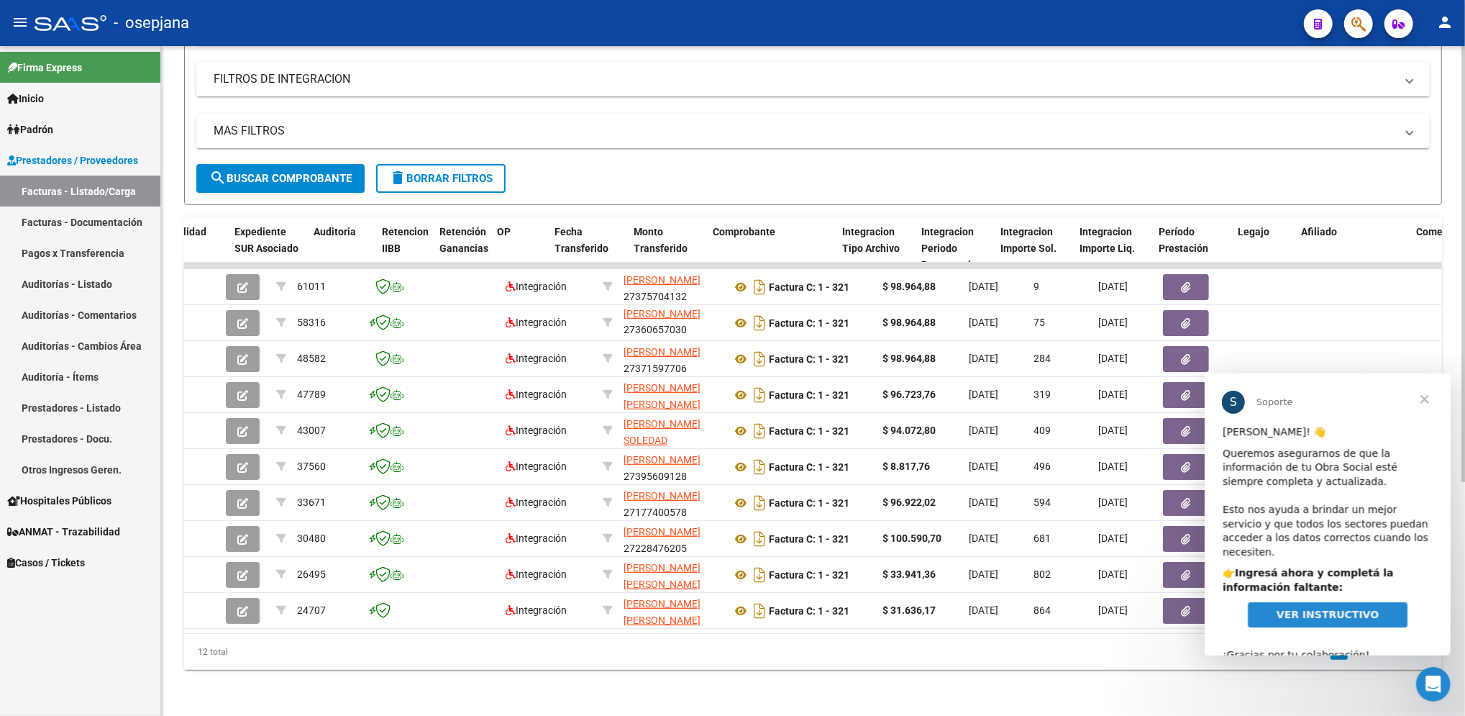
scroll to position [0, 1100]
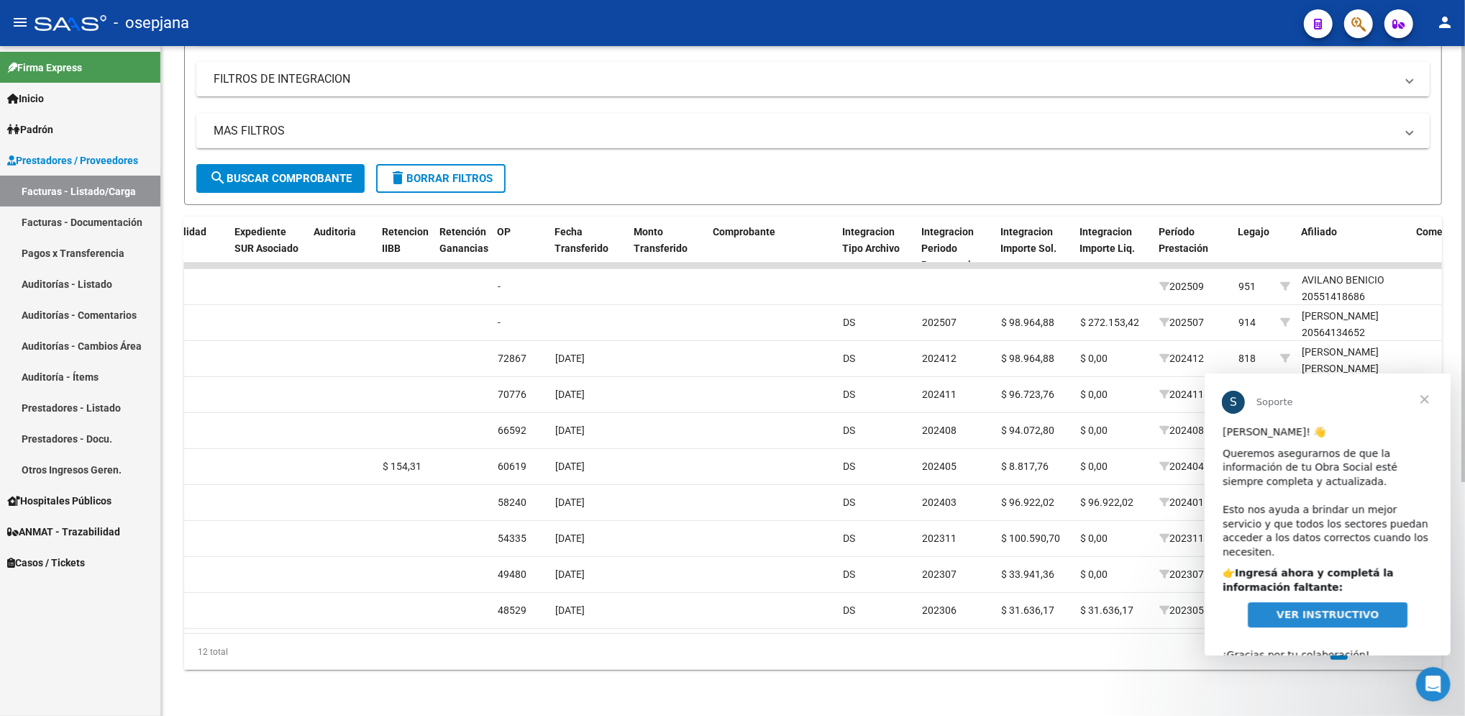
type input "1"
drag, startPoint x: 962, startPoint y: 634, endPoint x: 1166, endPoint y: 673, distance: 207.2
click at [1166, 673] on div "Video tutorial PRESTADORES -> Listado de CPBTs Emitidos por Prestadores / Prove…" at bounding box center [813, 208] width 1304 height 1016
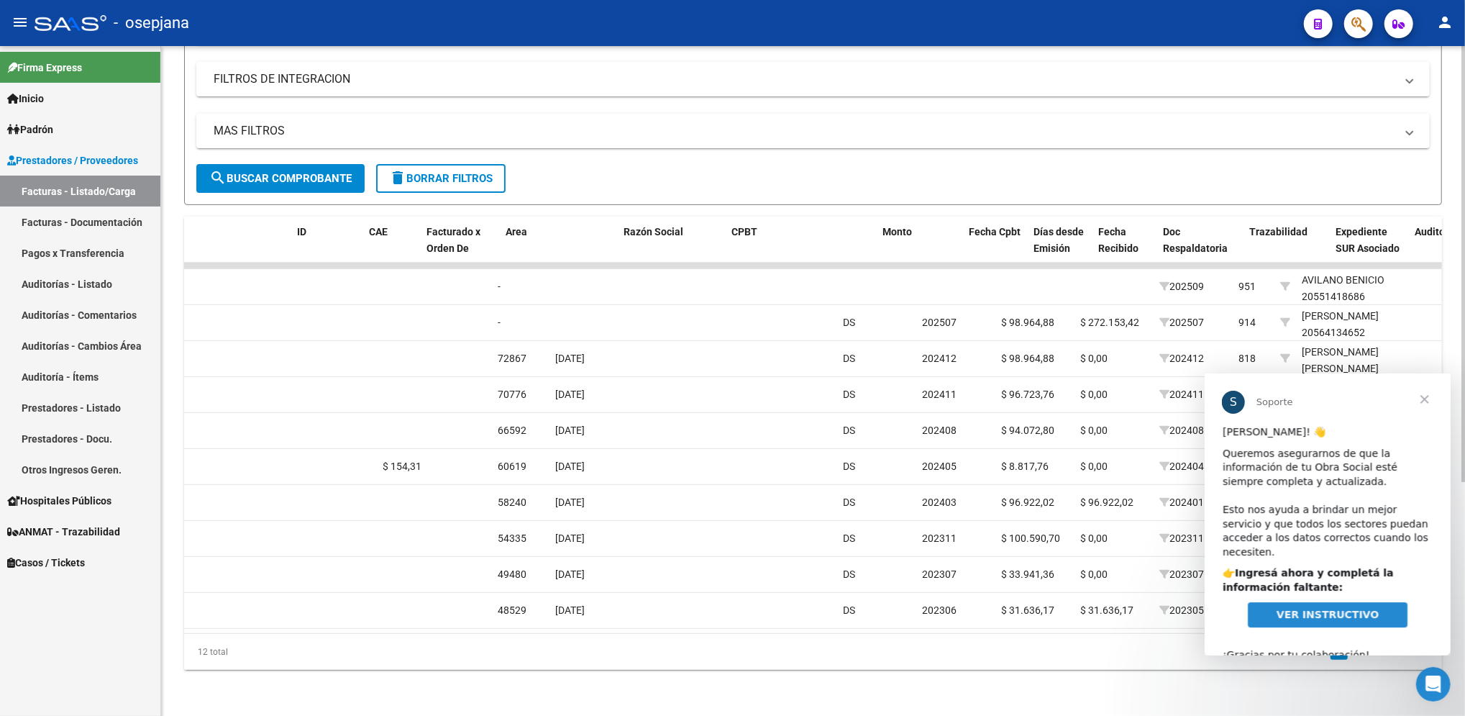
scroll to position [0, 0]
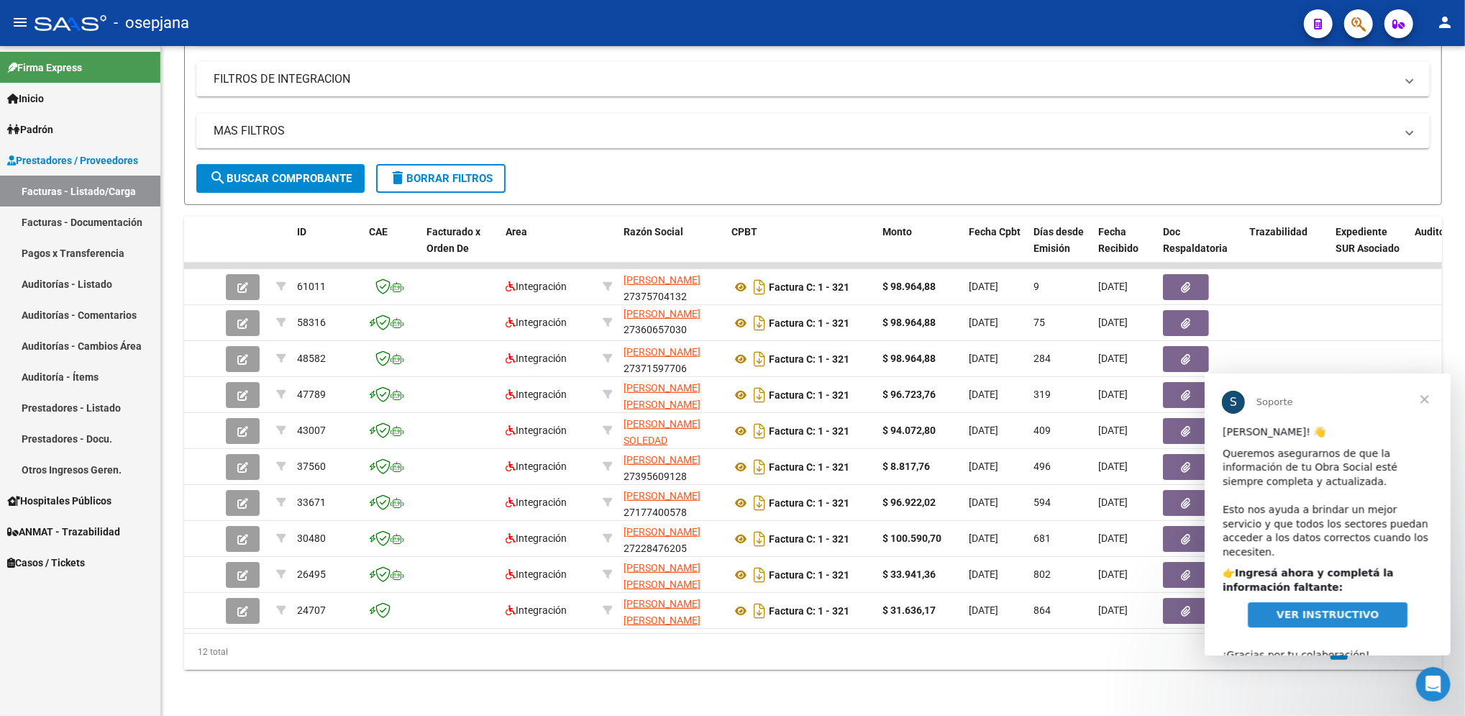
click at [1323, 608] on span "VER INSTRUCTIVO" at bounding box center [1327, 614] width 102 height 12
click at [1426, 396] on span "Cerrar" at bounding box center [1424, 399] width 52 height 52
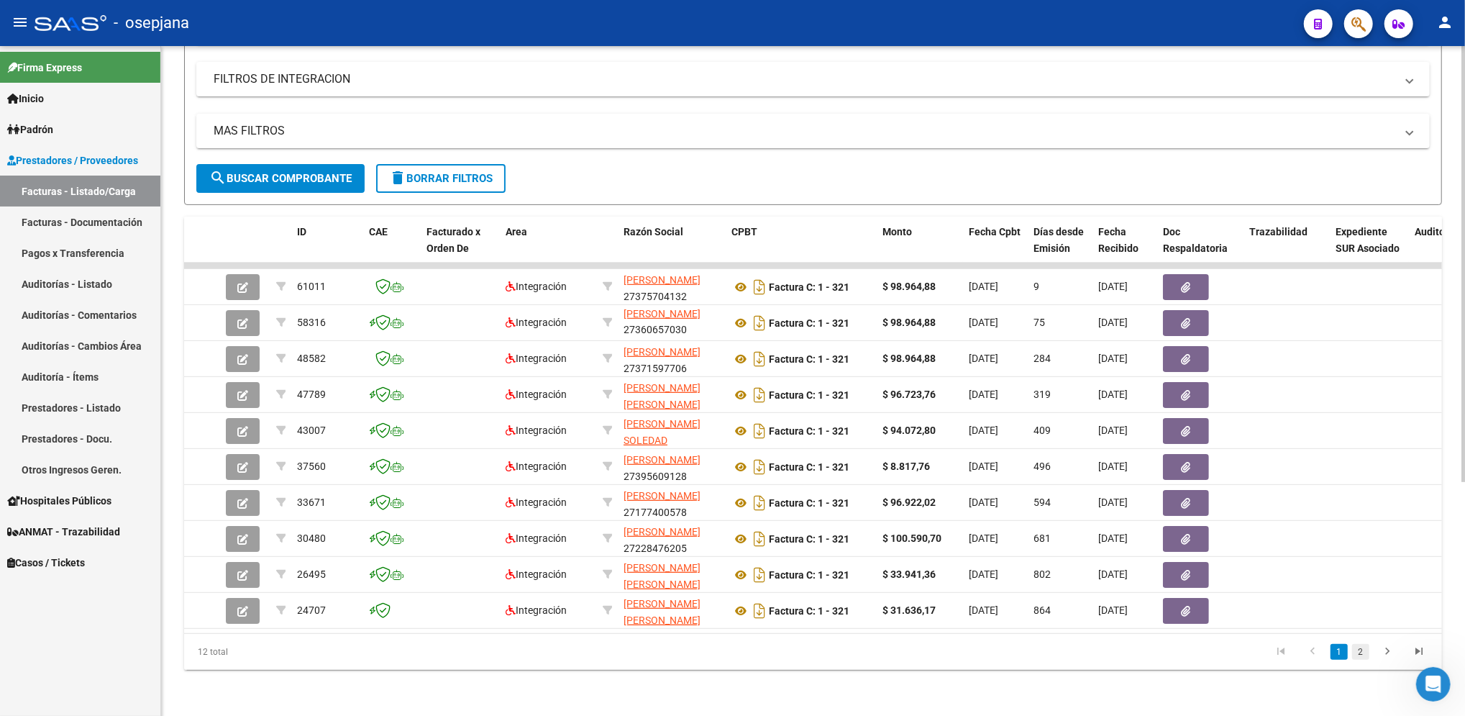
click at [1359, 654] on link "2" at bounding box center [1360, 652] width 17 height 16
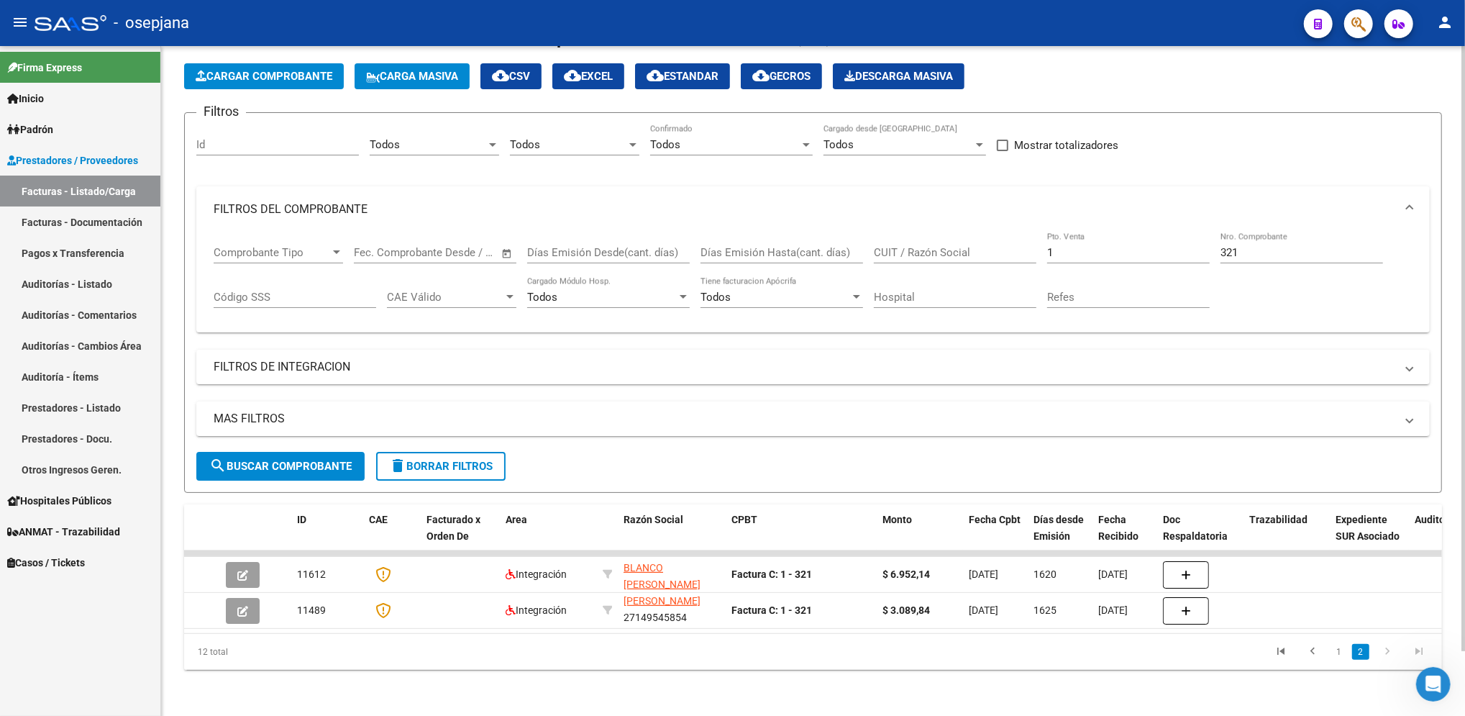
scroll to position [71, 0]
click at [1248, 246] on input "321" at bounding box center [1302, 252] width 163 height 13
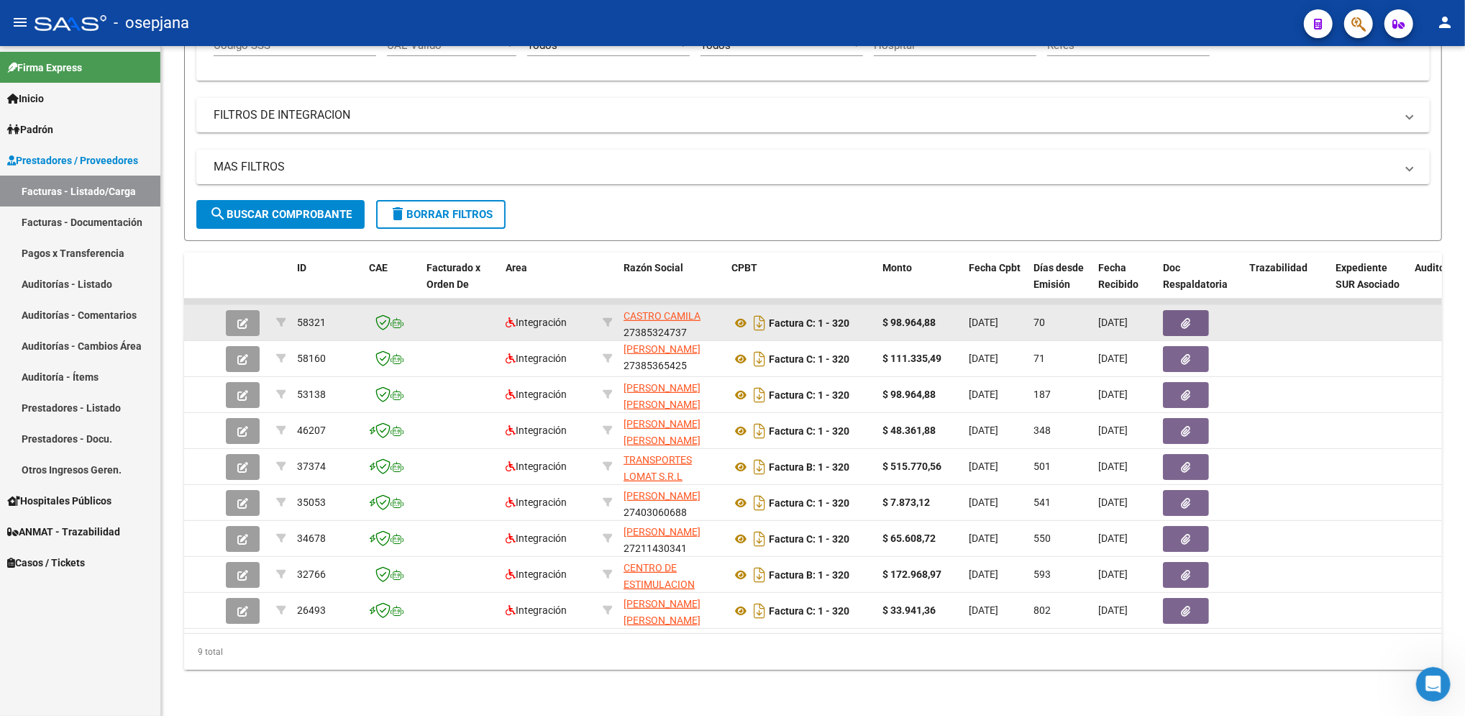
scroll to position [0, 0]
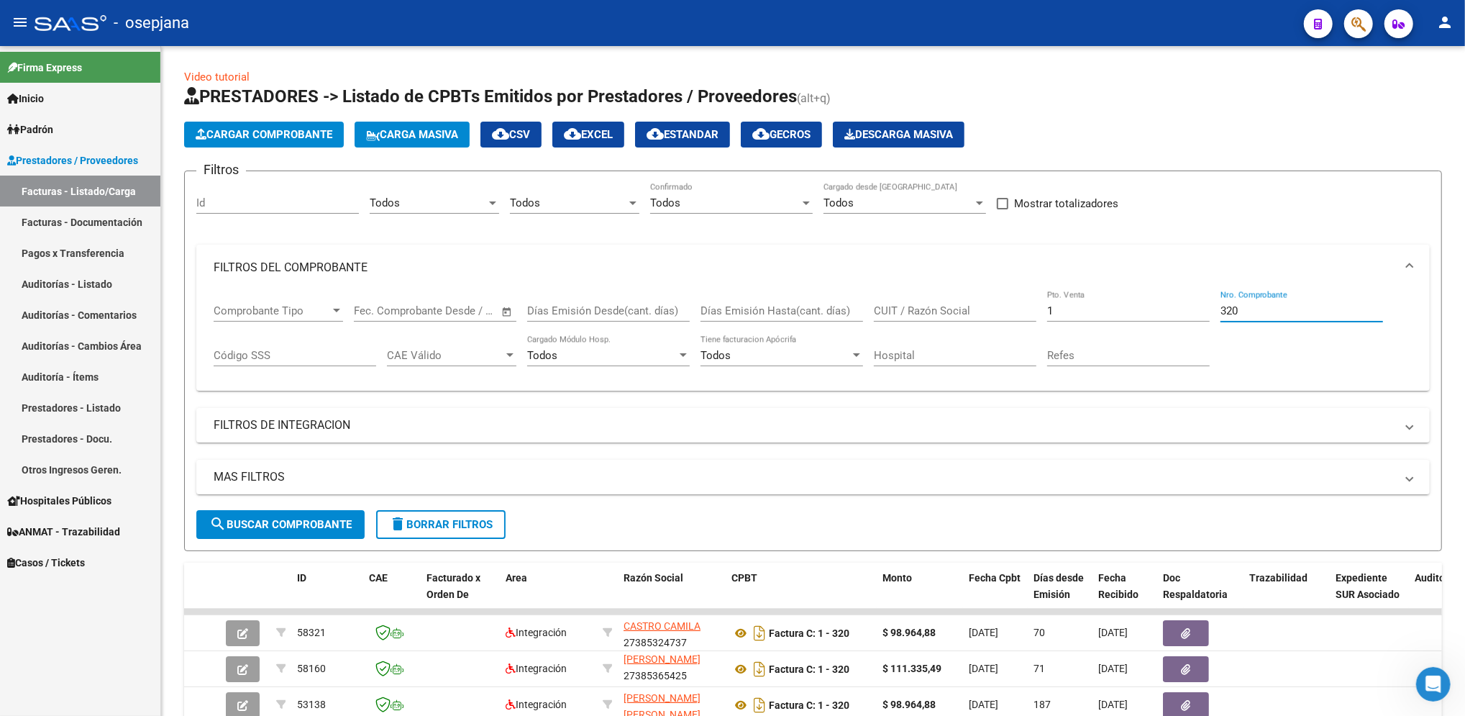
type input "320"
click at [948, 306] on input "CUIT / Razón Social" at bounding box center [955, 310] width 163 height 13
type input "30715819976"
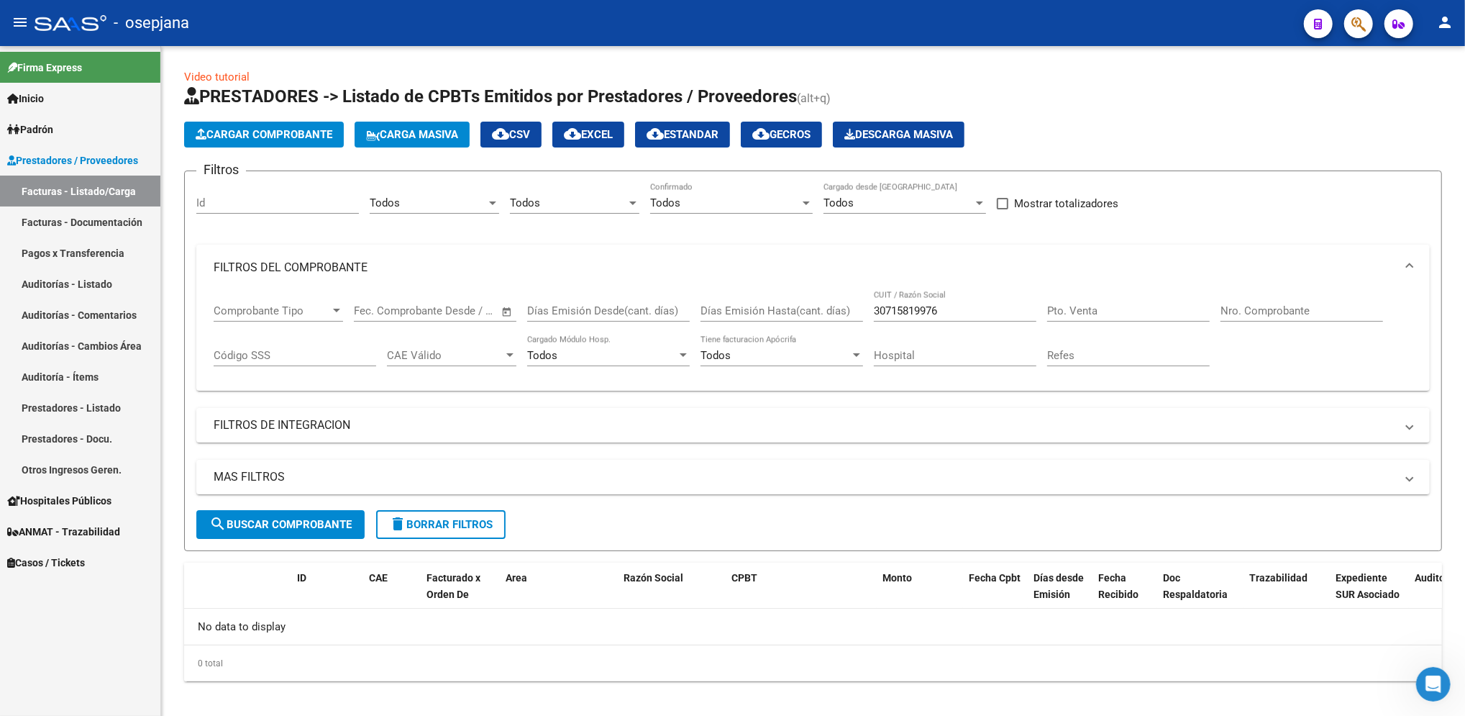
click at [601, 624] on div "No data to display" at bounding box center [813, 626] width 1258 height 36
